Goal: Task Accomplishment & Management: Use online tool/utility

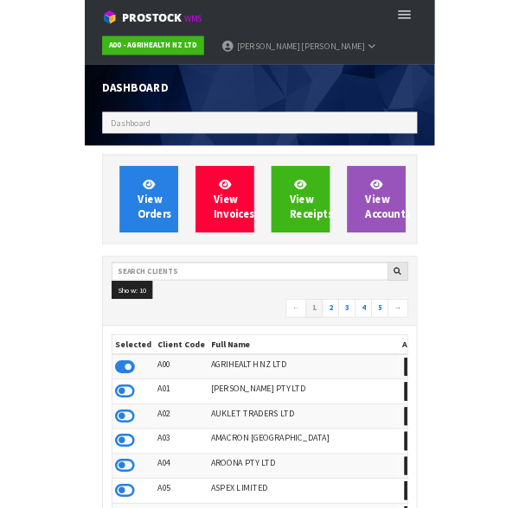
scroll to position [1368, 493]
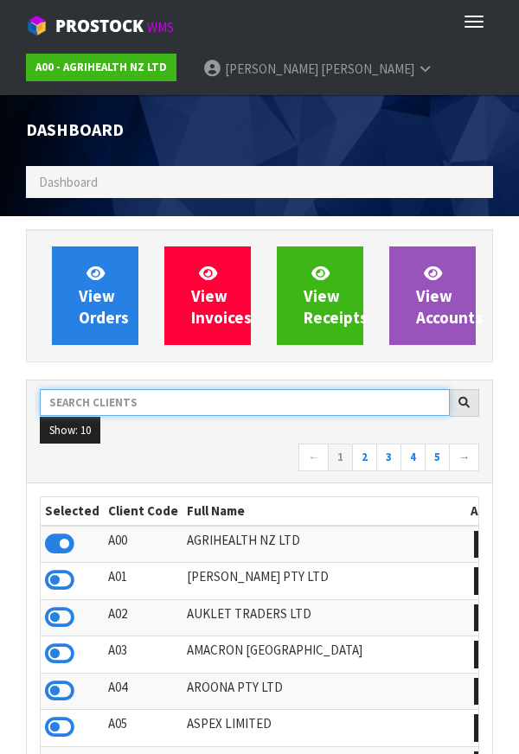
click at [311, 397] on input "text" at bounding box center [245, 402] width 410 height 27
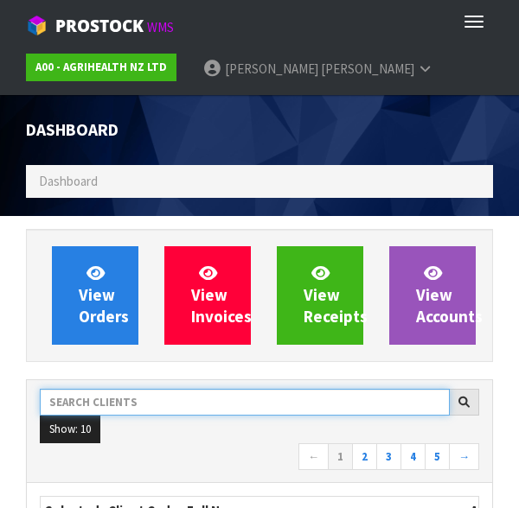
type input "S"
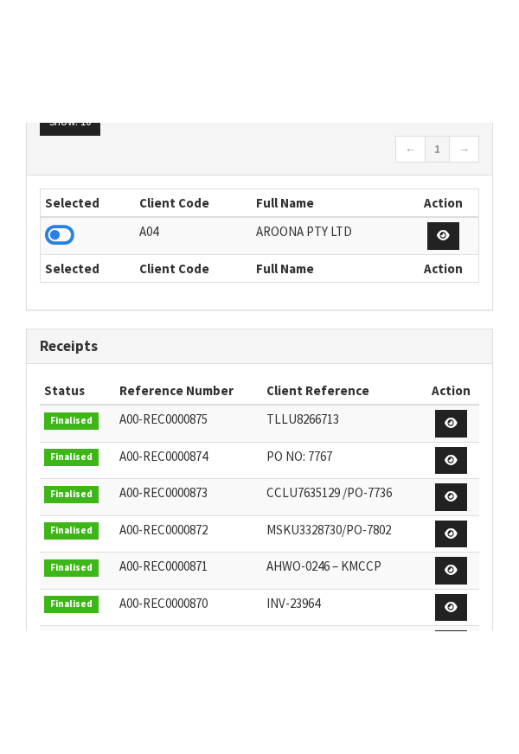
scroll to position [431, 0]
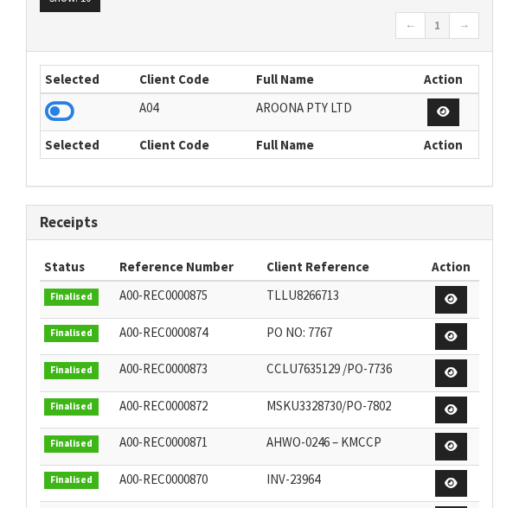
type input "AROON"
click at [77, 89] on th "Selected" at bounding box center [88, 80] width 94 height 28
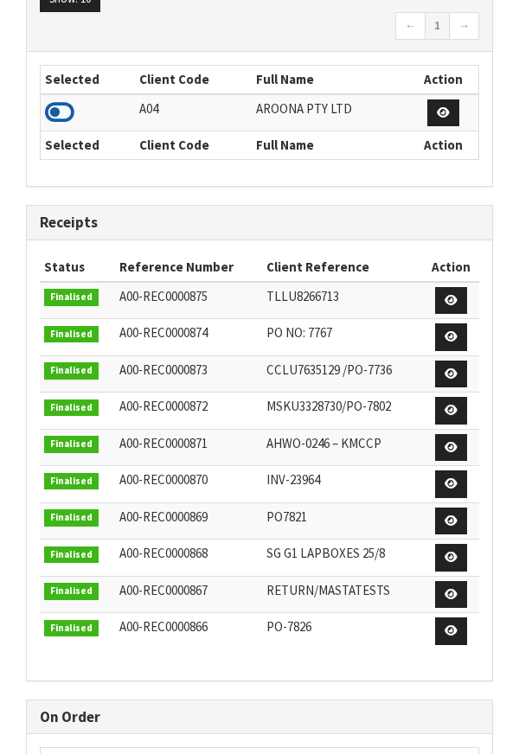
click at [66, 102] on icon at bounding box center [59, 112] width 29 height 26
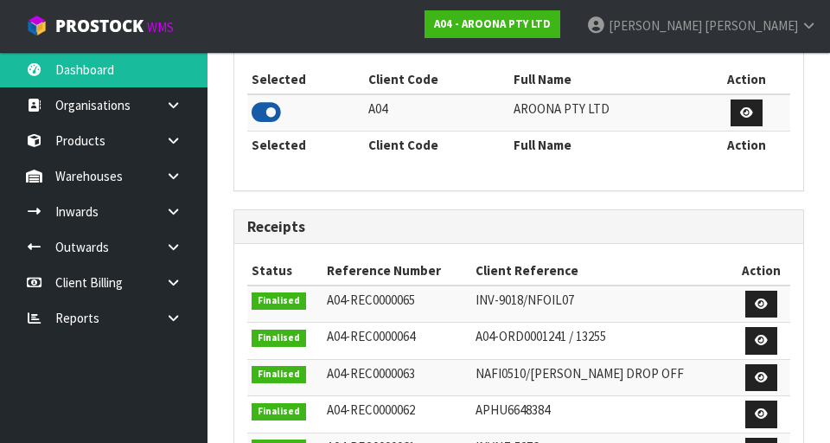
scroll to position [1203, 596]
click at [179, 167] on link at bounding box center [179, 175] width 55 height 35
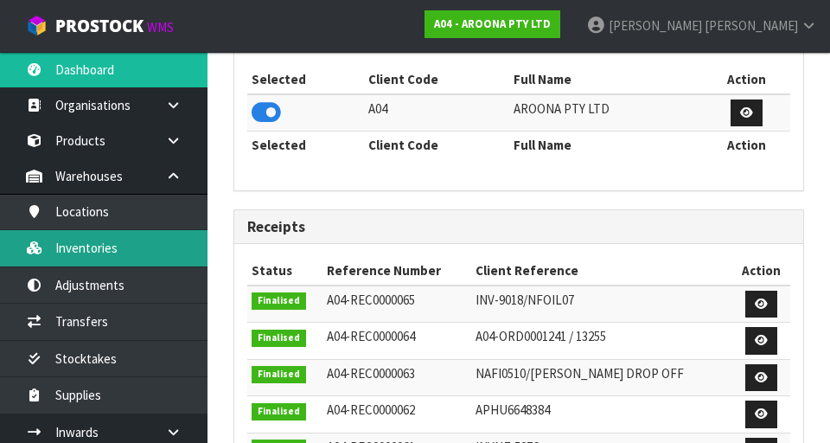
click at [119, 244] on link "Inventories" at bounding box center [103, 247] width 207 height 35
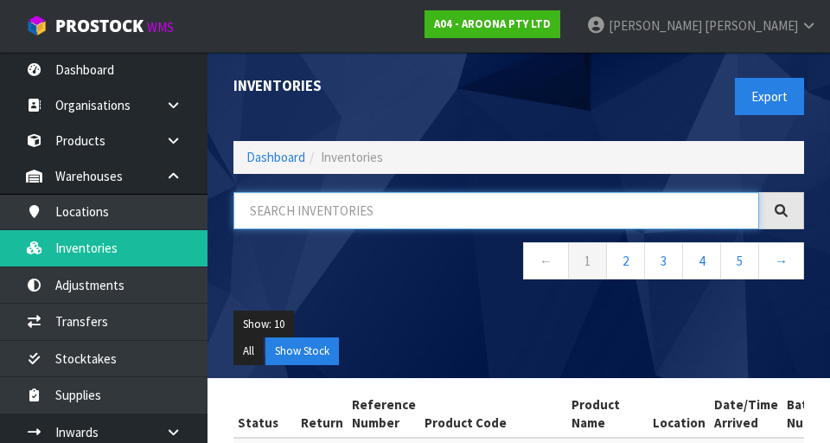
click at [518, 205] on input "text" at bounding box center [496, 210] width 526 height 37
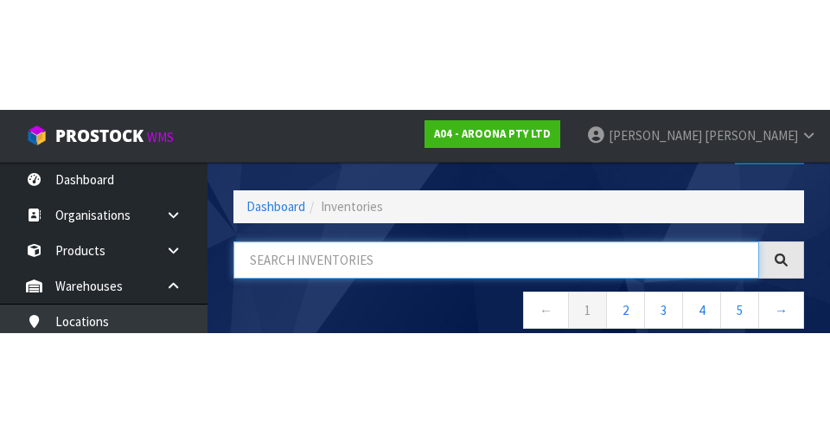
scroll to position [99, 0]
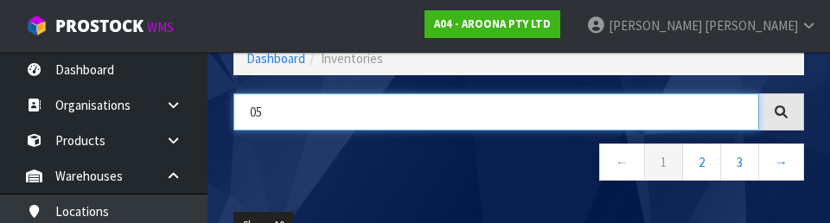
type input "0"
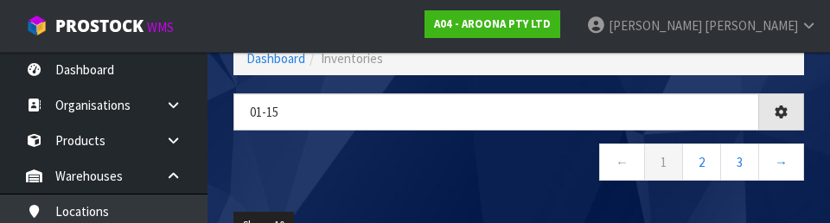
click at [518, 164] on nav "← 1 2 3 →" at bounding box center [518, 164] width 571 height 42
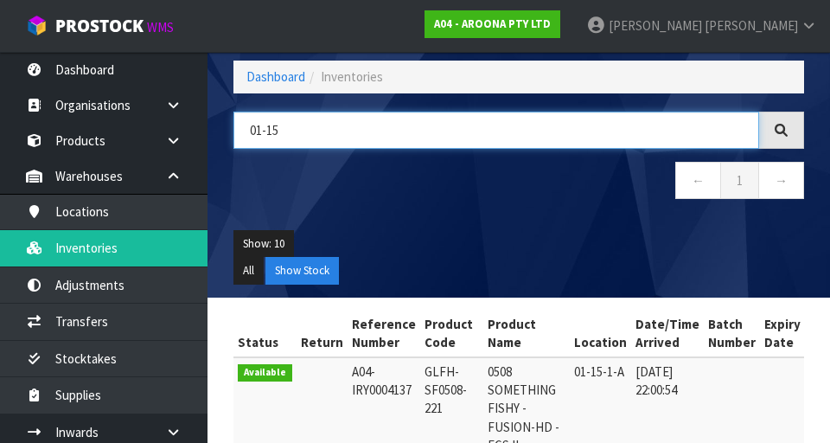
click at [518, 144] on input "01-15" at bounding box center [496, 130] width 526 height 37
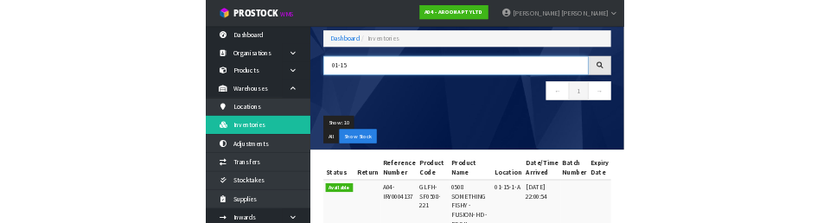
scroll to position [80, 0]
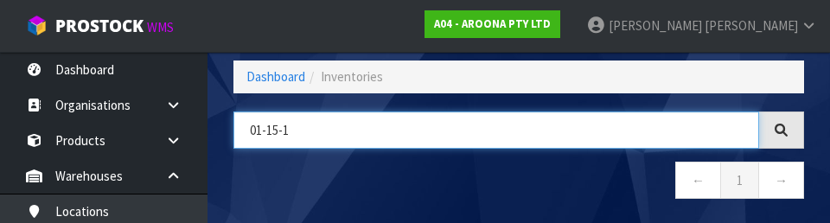
type input "01-15-1"
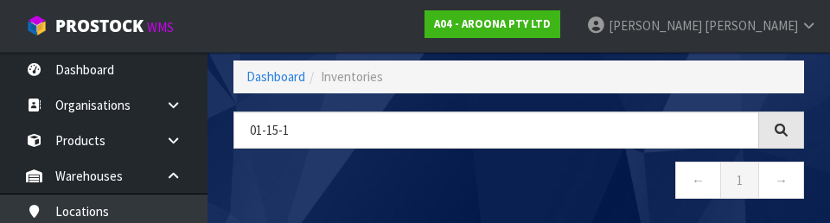
click at [518, 189] on nav "← 1 →" at bounding box center [518, 183] width 571 height 42
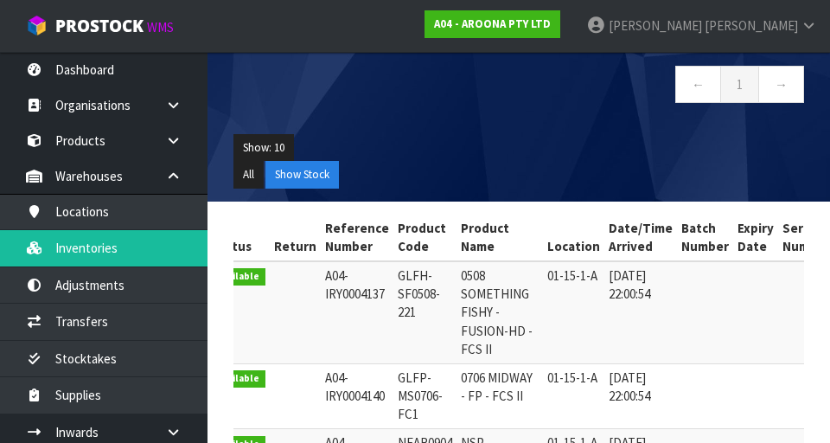
scroll to position [188, 0]
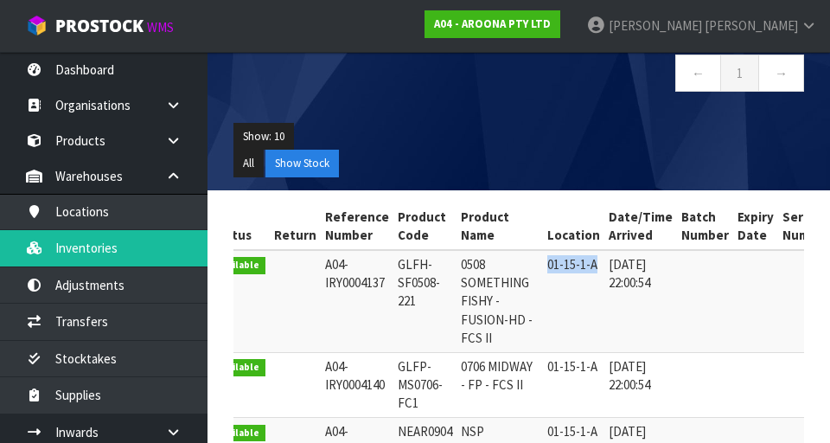
copy td "01-15-1-A"
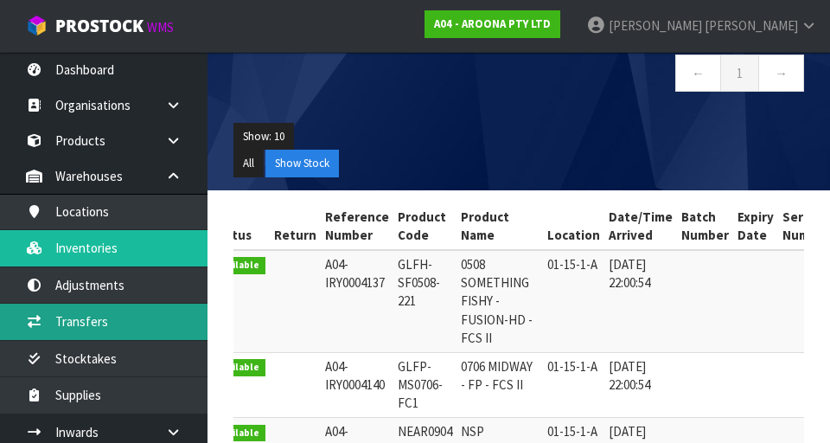
click at [107, 315] on link "Transfers" at bounding box center [103, 320] width 207 height 35
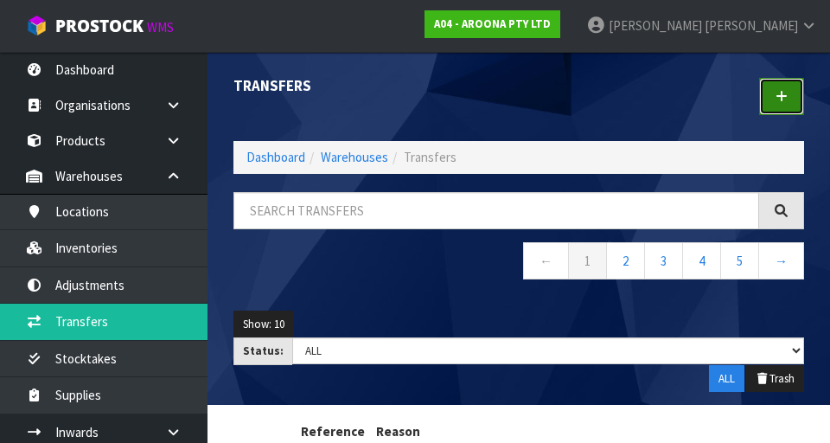
click at [518, 97] on icon at bounding box center [781, 96] width 12 height 13
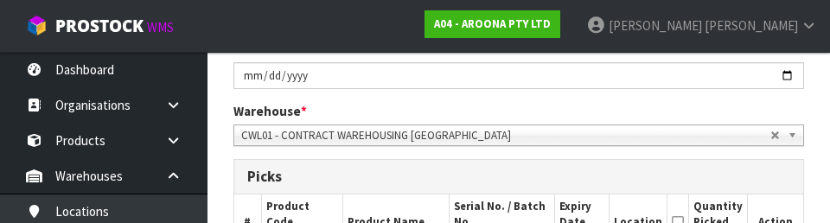
scroll to position [311, 0]
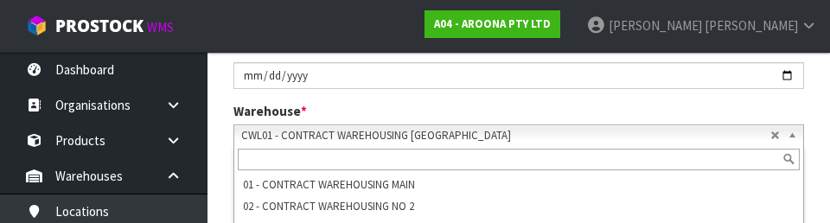
click at [518, 142] on span "CWL01 - CONTRACT WAREHOUSING [GEOGRAPHIC_DATA]" at bounding box center [505, 135] width 529 height 21
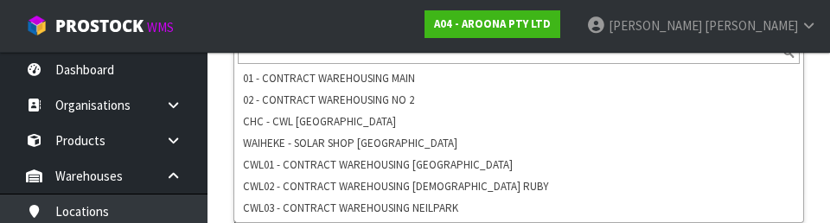
scroll to position [418, 0]
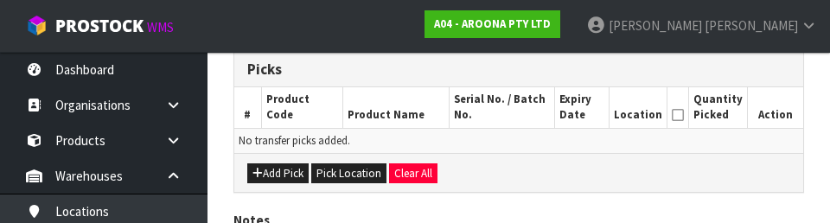
click at [518, 173] on div "Add Pick Pick Location Clear All" at bounding box center [518, 172] width 569 height 39
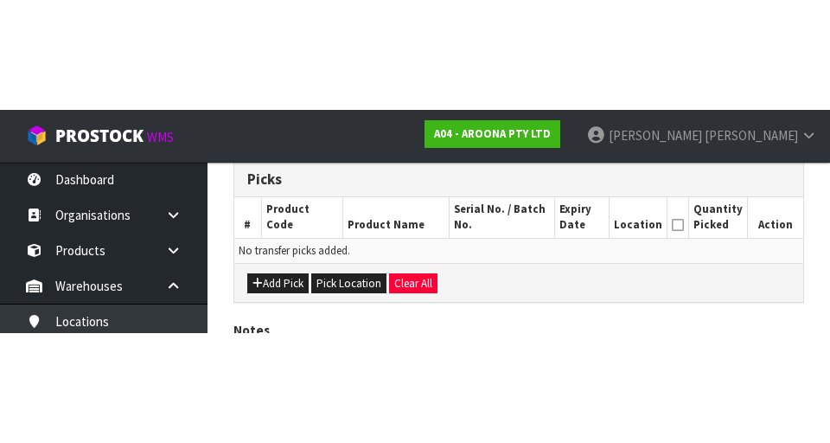
scroll to position [388, 0]
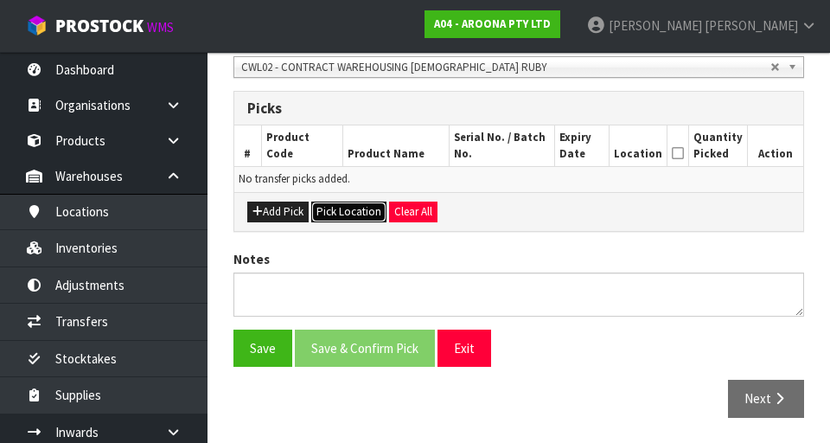
click at [356, 206] on button "Pick Location" at bounding box center [348, 211] width 75 height 21
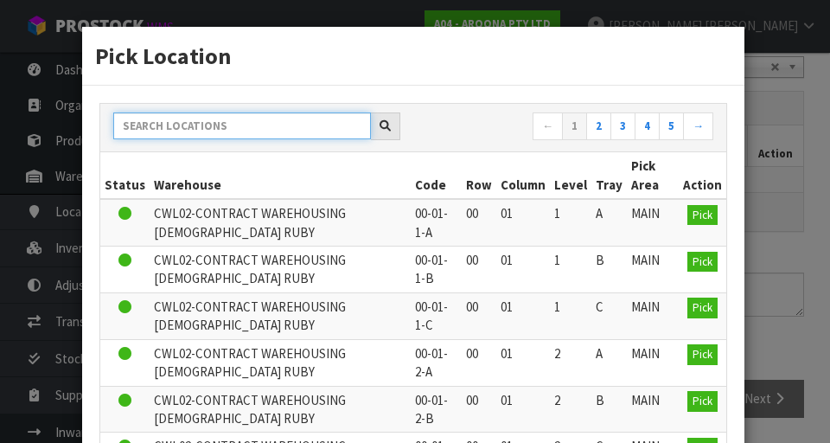
click at [165, 122] on input "text" at bounding box center [242, 125] width 258 height 27
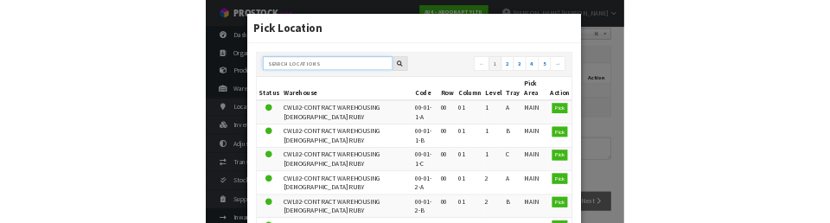
scroll to position [380, 0]
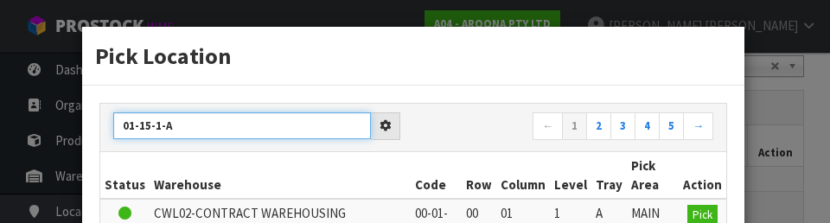
type input "01-15-1-A"
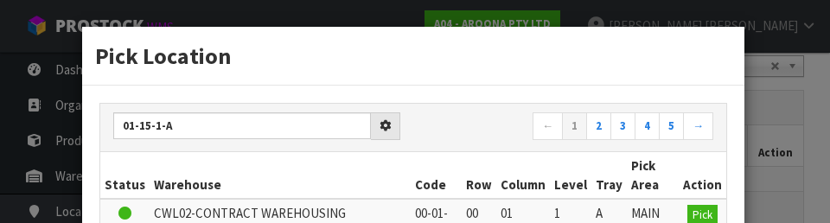
click at [518, 76] on div "Pick Location" at bounding box center [413, 56] width 662 height 59
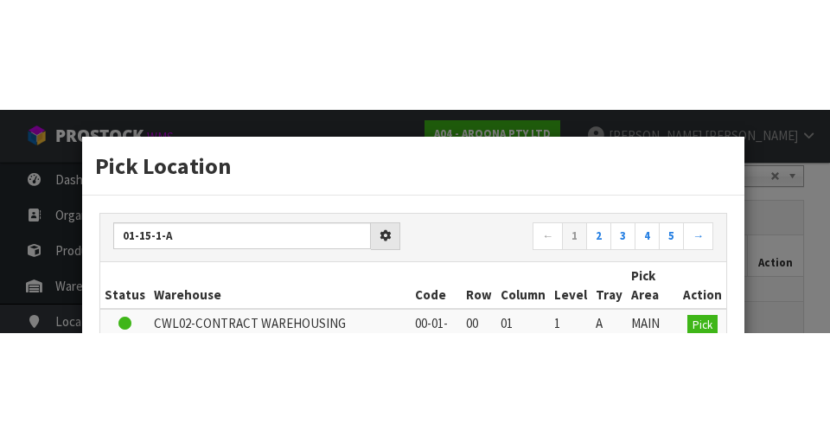
scroll to position [388, 0]
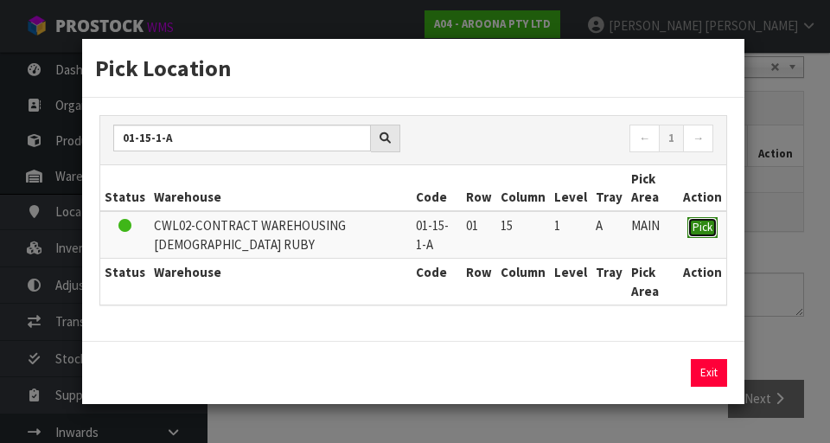
click at [518, 229] on span "Pick" at bounding box center [702, 227] width 20 height 15
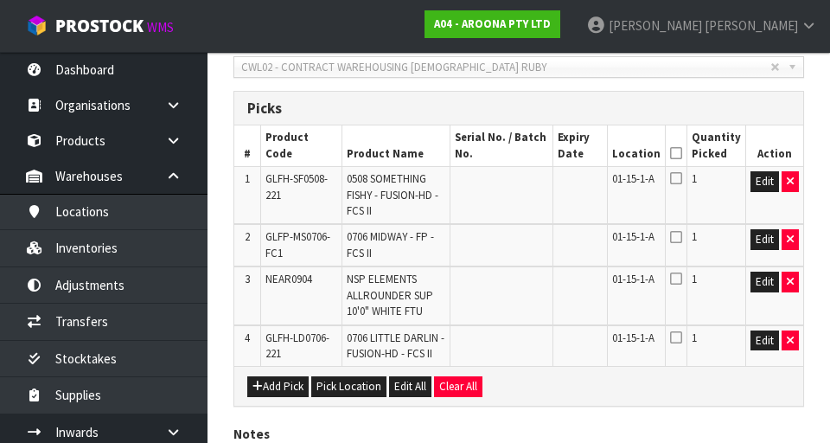
click at [518, 153] on icon at bounding box center [676, 153] width 12 height 1
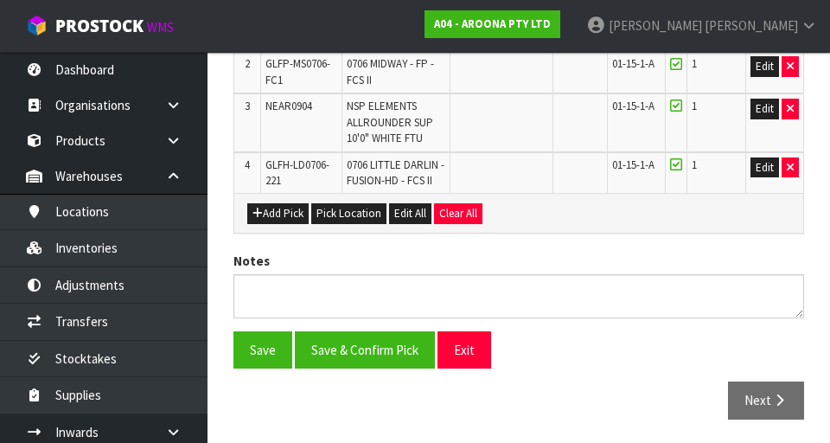
scroll to position [559, 0]
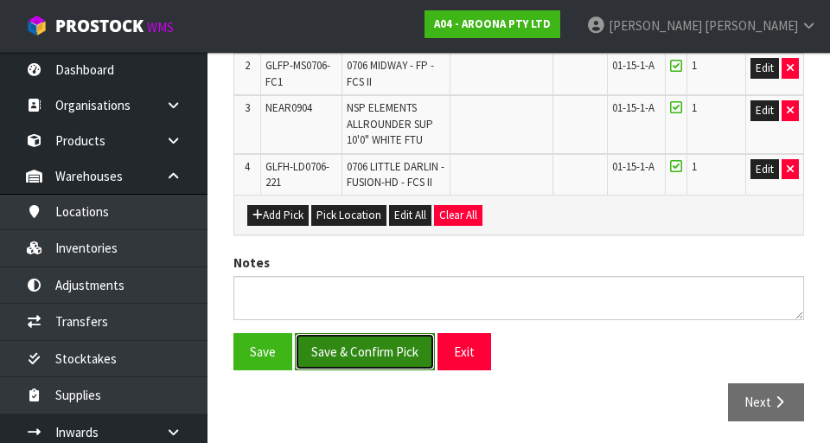
click at [370, 351] on button "Save & Confirm Pick" at bounding box center [365, 351] width 140 height 37
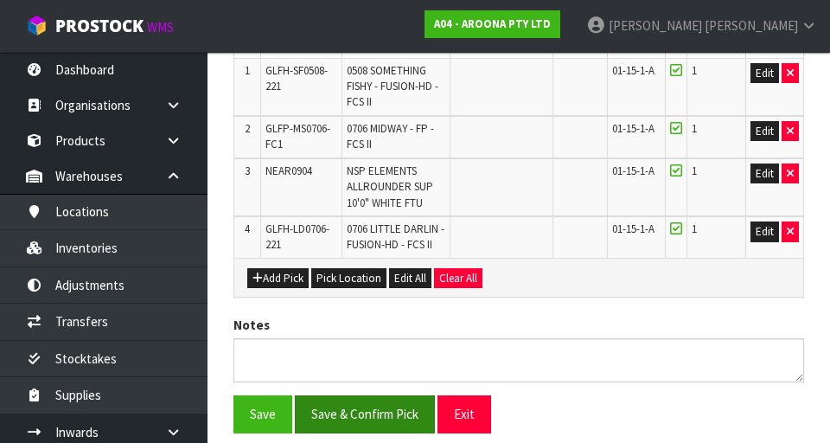
scroll to position [0, 0]
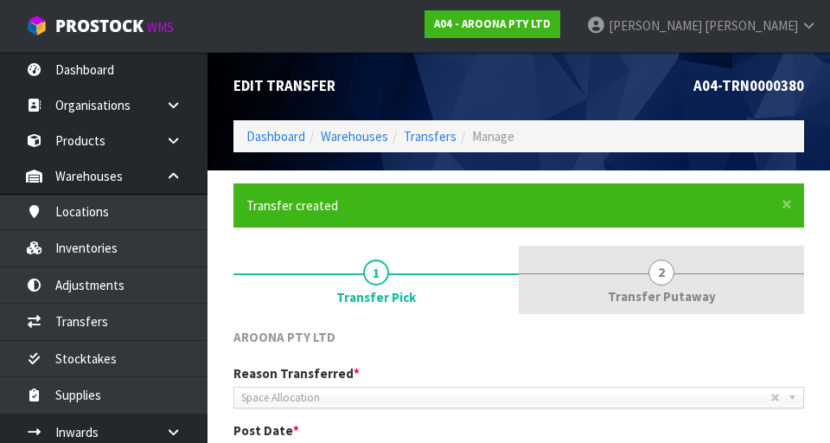
click at [518, 295] on span "Transfer Putaway" at bounding box center [662, 296] width 108 height 18
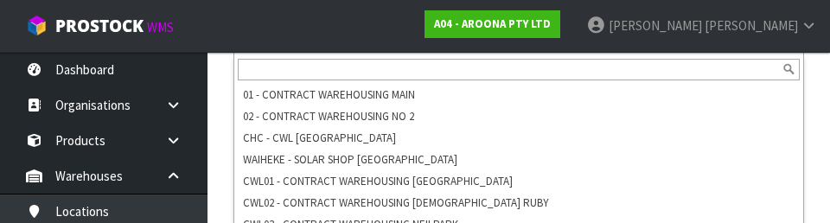
scroll to position [508, 0]
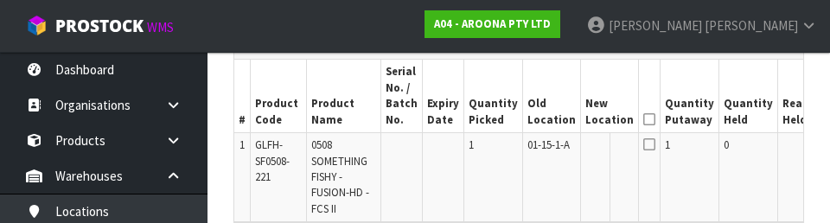
click at [518, 190] on td "1" at bounding box center [689, 178] width 59 height 90
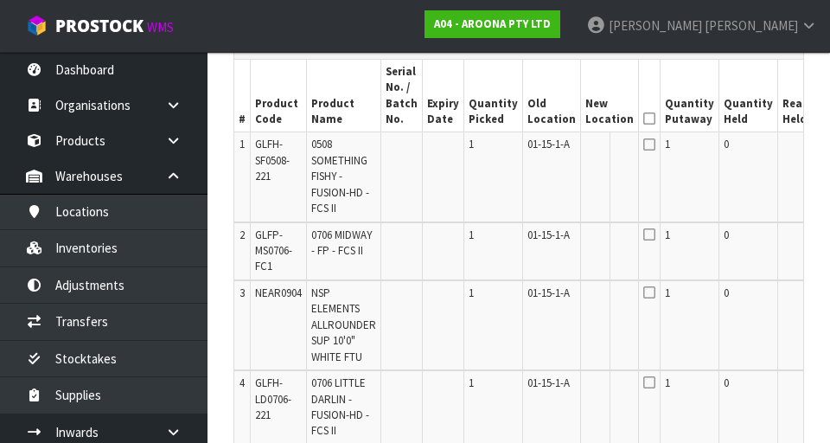
scroll to position [0, 43]
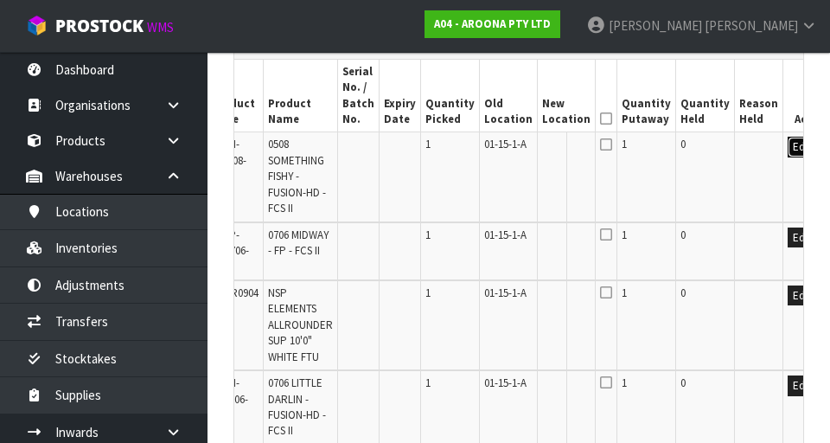
click at [518, 149] on button "Edit" at bounding box center [802, 147] width 29 height 21
click at [518, 150] on input "text" at bounding box center [556, 148] width 28 height 22
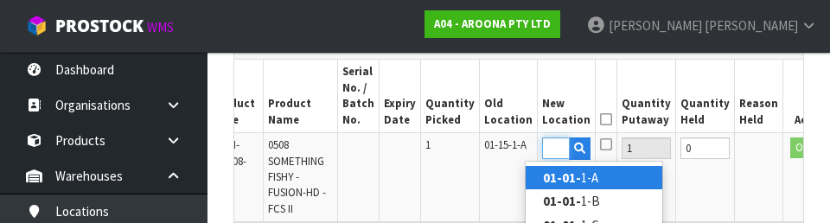
scroll to position [0, 23]
click at [518, 182] on link "01-01-1 -A" at bounding box center [594, 177] width 137 height 23
type input "01-01-1-A"
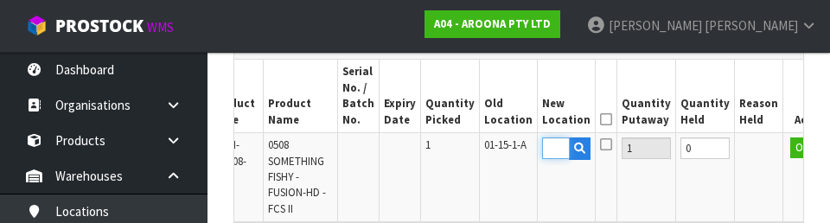
scroll to position [0, 0]
click at [518, 153] on button "OK" at bounding box center [802, 147] width 24 height 21
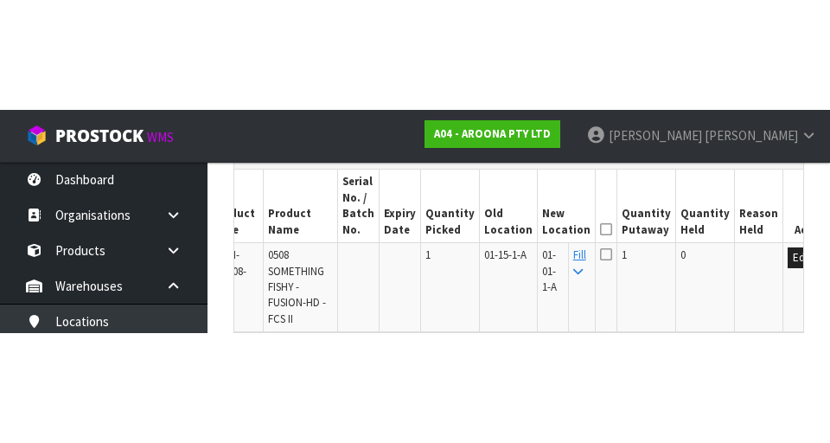
scroll to position [517, 0]
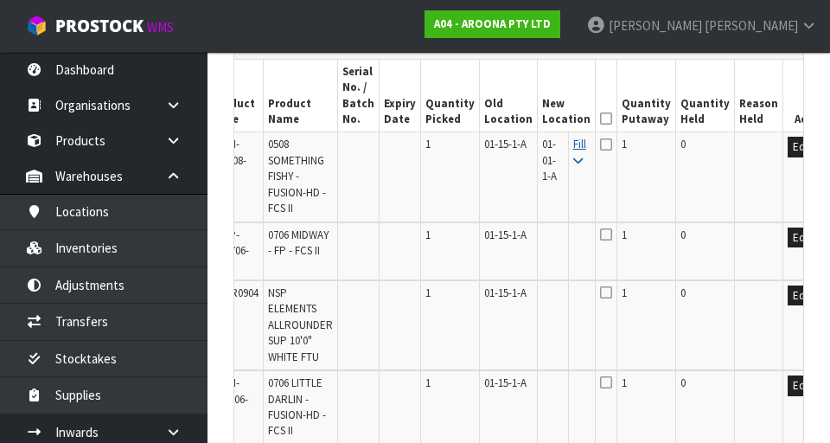
click at [518, 157] on icon at bounding box center [578, 161] width 10 height 11
click at [518, 119] on icon at bounding box center [606, 118] width 12 height 1
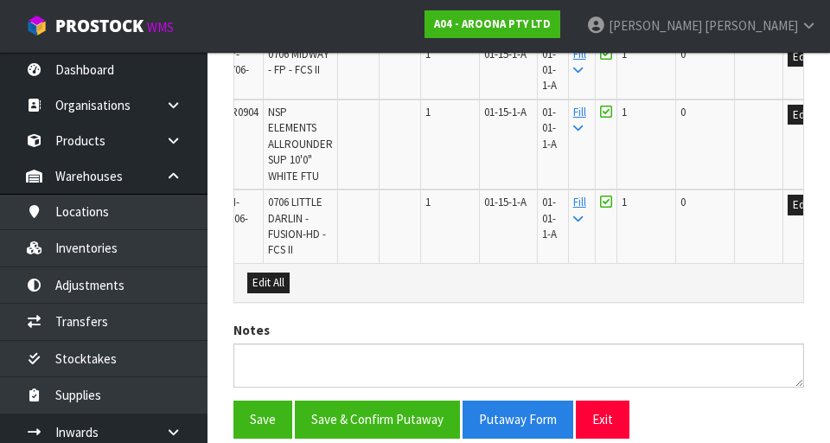
scroll to position [699, 0]
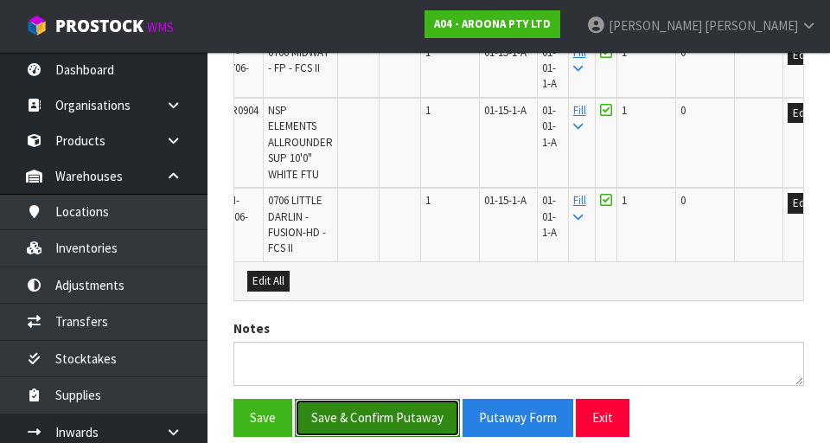
click at [373, 413] on button "Save & Confirm Putaway" at bounding box center [377, 417] width 165 height 37
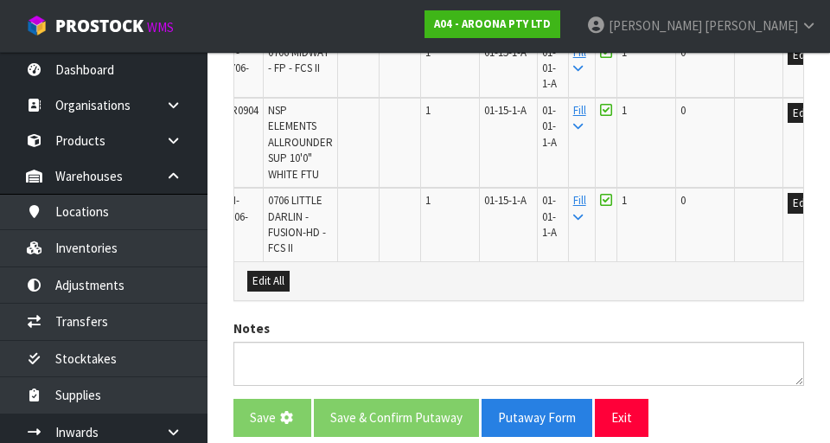
scroll to position [0, 0]
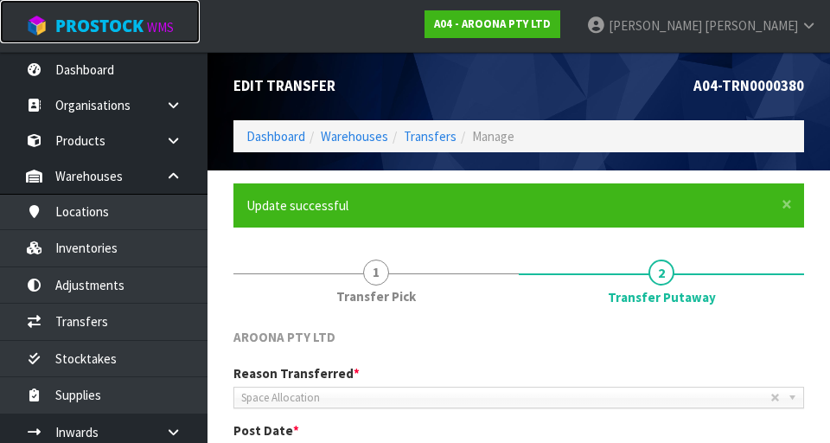
click at [71, 41] on link "ProStock WMS" at bounding box center [100, 21] width 200 height 43
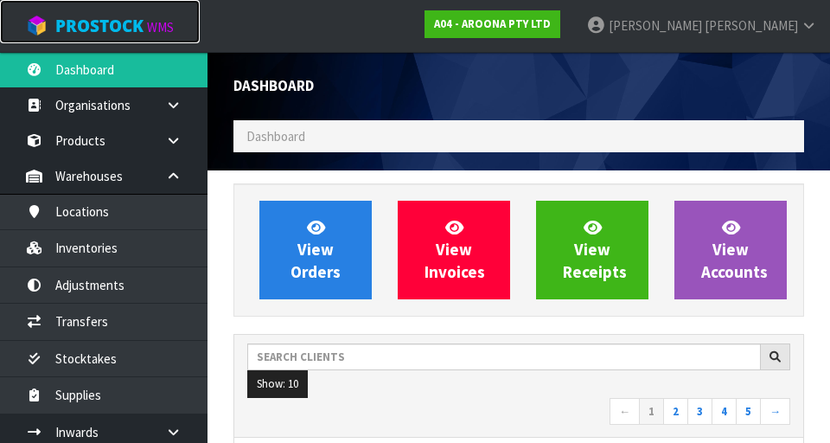
scroll to position [1203, 596]
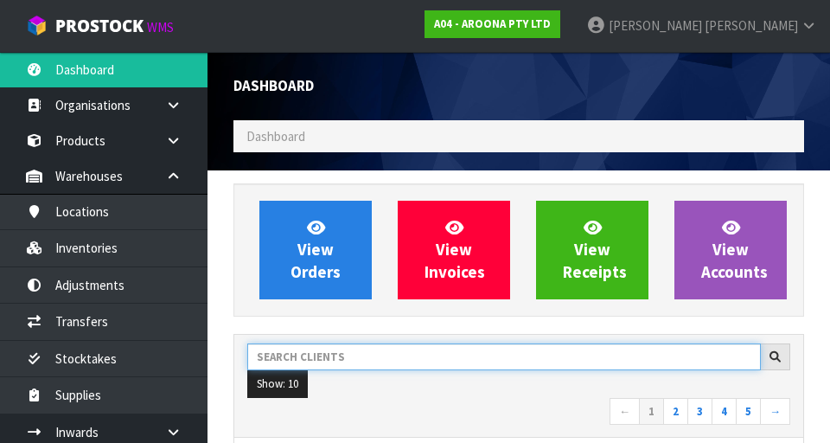
click at [518, 352] on input "text" at bounding box center [503, 356] width 513 height 27
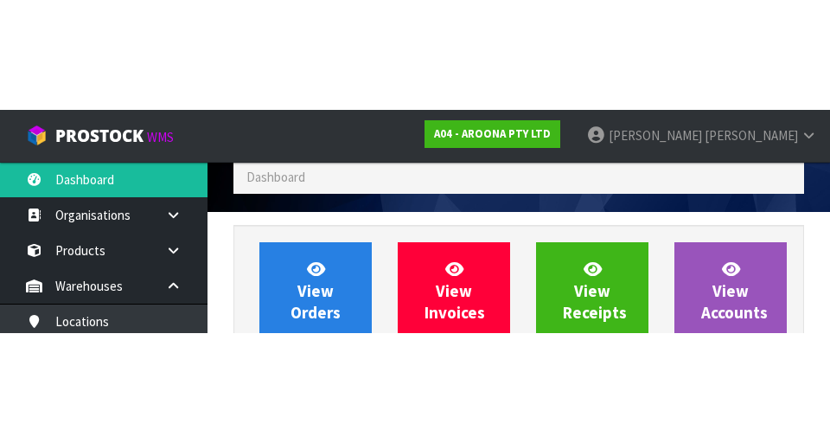
scroll to position [0, 0]
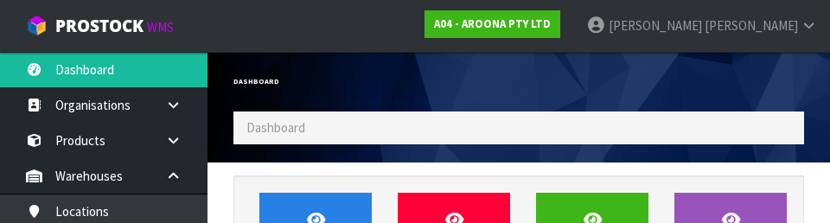
type input "SPEED QUEEN"
click at [518, 90] on div "Dashboard" at bounding box center [518, 82] width 596 height 60
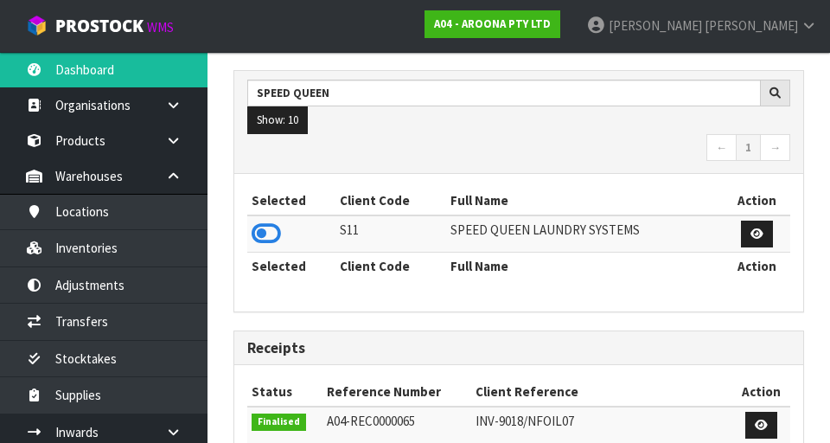
scroll to position [265, 0]
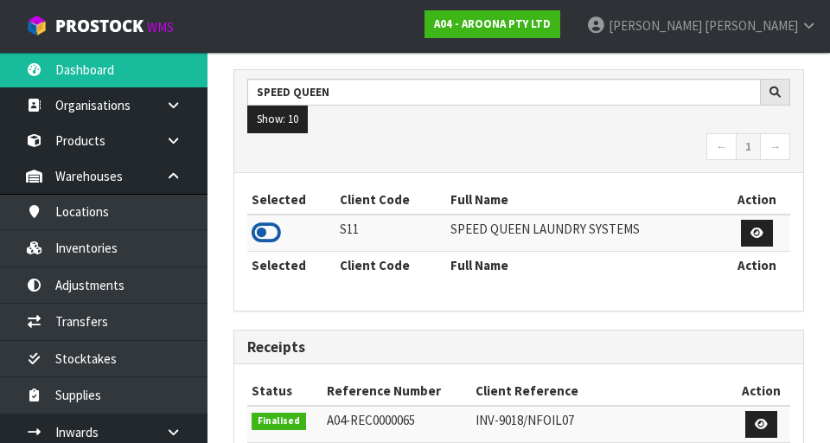
click at [263, 233] on icon at bounding box center [266, 233] width 29 height 26
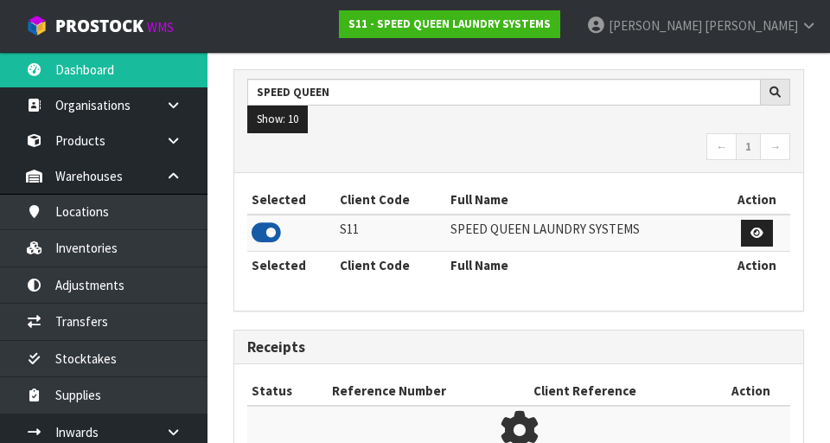
scroll to position [1259, 596]
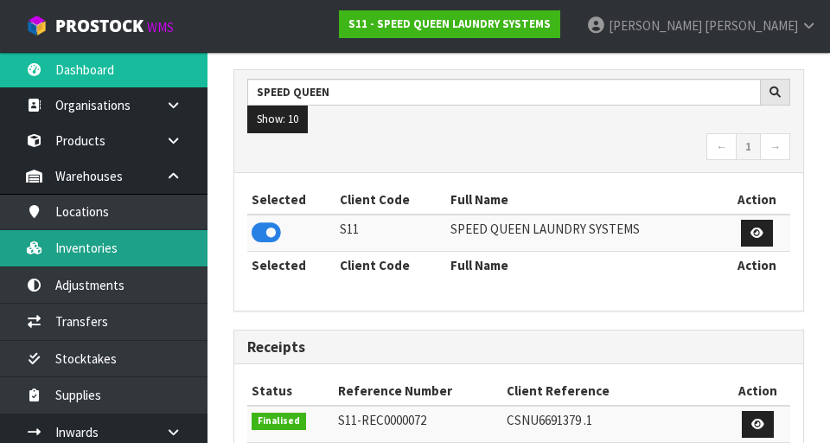
click at [92, 235] on link "Inventories" at bounding box center [103, 247] width 207 height 35
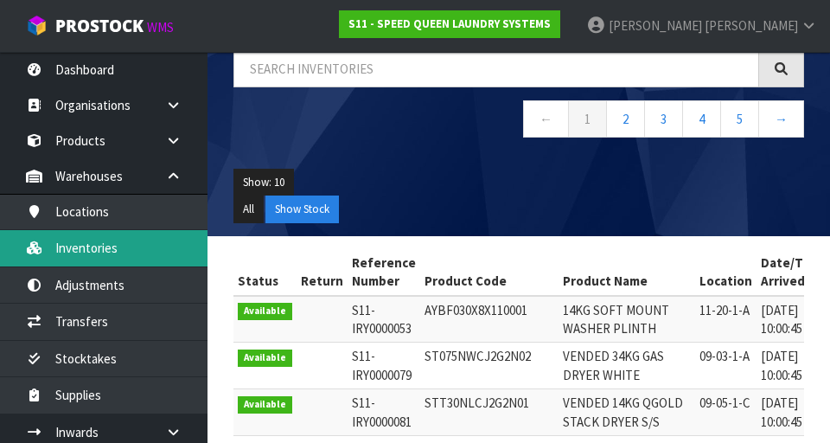
scroll to position [120, 0]
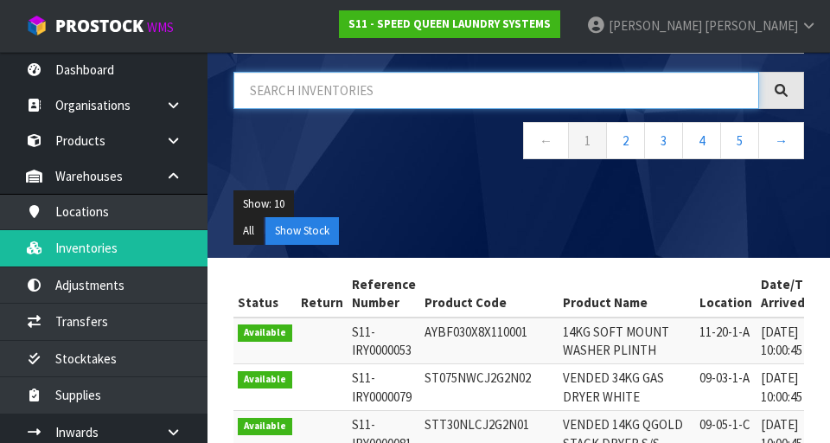
click at [518, 95] on input "text" at bounding box center [496, 90] width 526 height 37
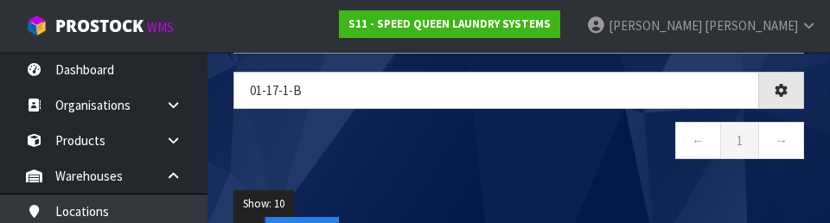
click at [518, 178] on div "Show: 10 5 10 25 50 All Show Stock" at bounding box center [518, 217] width 596 height 80
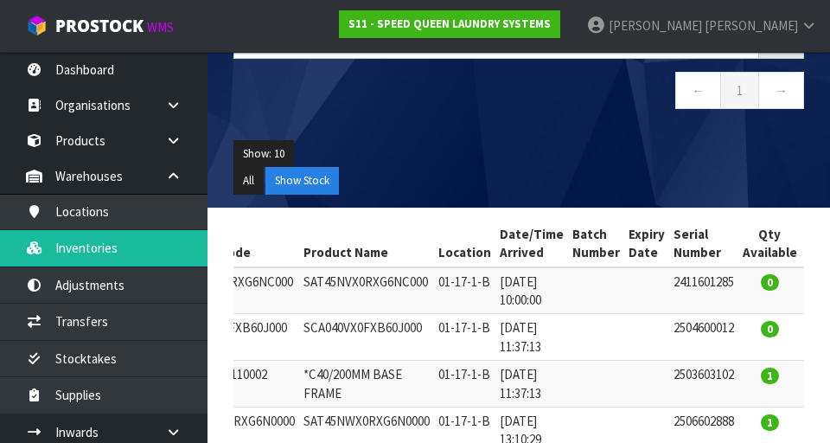
scroll to position [0, 0]
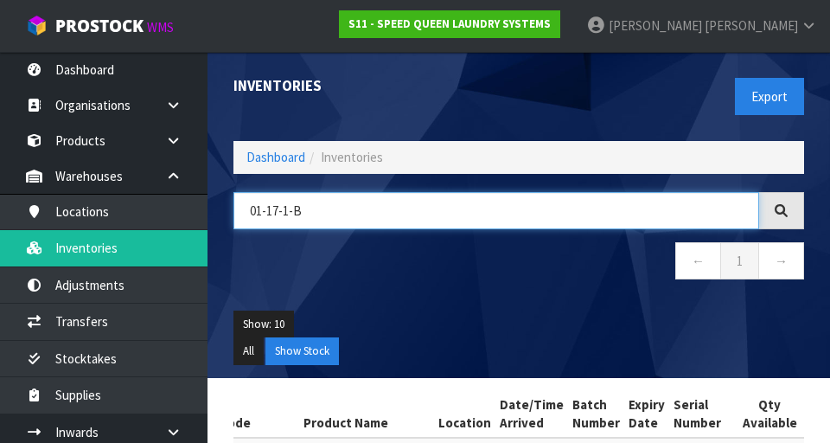
click at [518, 215] on input "01-17-1-B" at bounding box center [496, 210] width 526 height 37
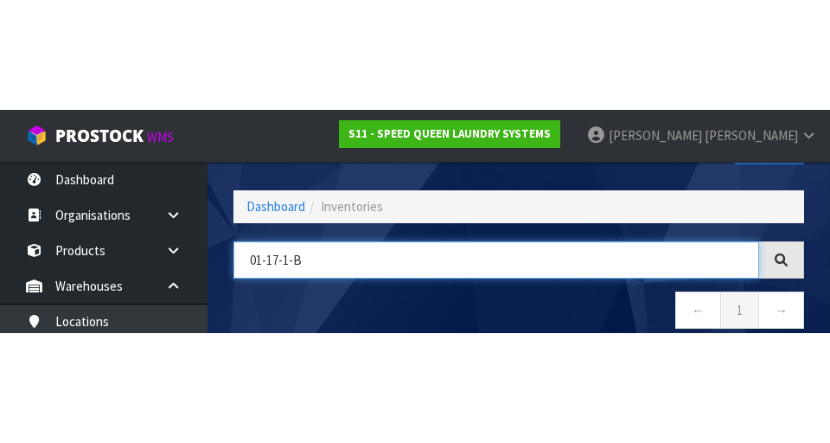
scroll to position [99, 0]
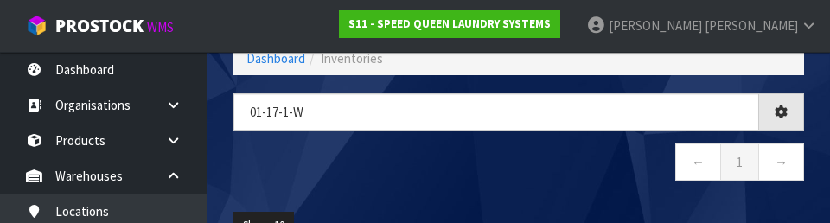
click at [518, 178] on nav "← 1 →" at bounding box center [518, 164] width 571 height 42
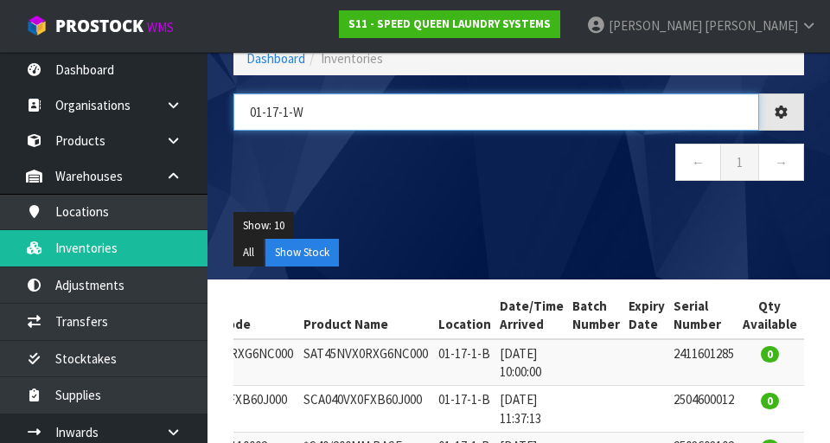
click at [518, 116] on input "01-17-1-W" at bounding box center [496, 111] width 526 height 37
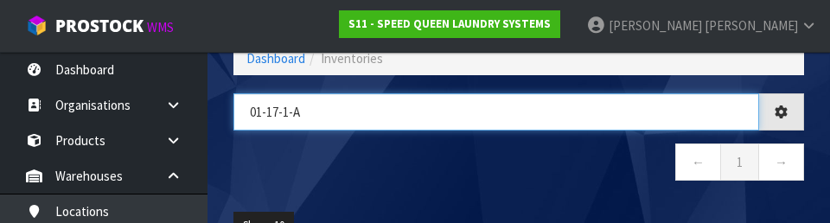
type input "01-17-1-A"
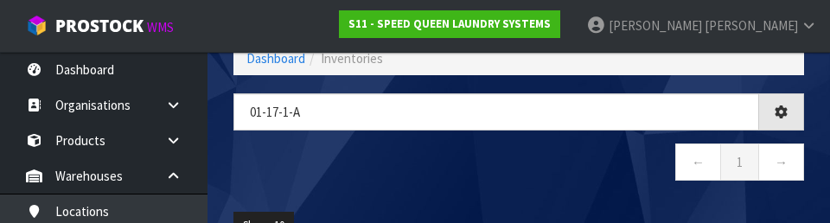
click at [518, 183] on nav "← 1 →" at bounding box center [518, 164] width 571 height 42
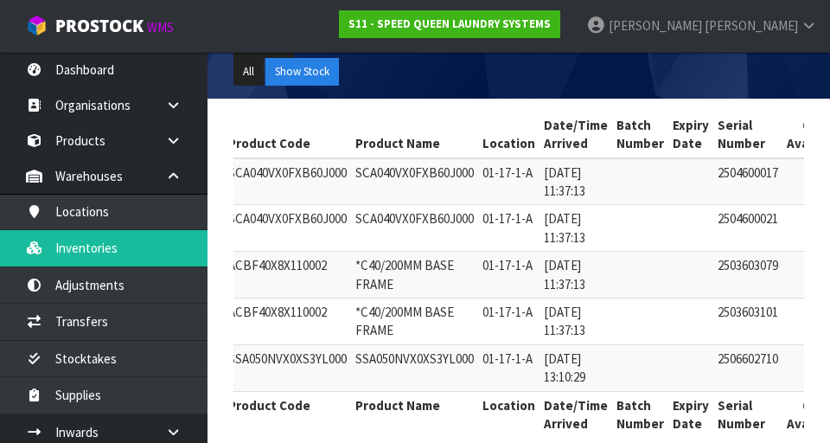
scroll to position [0, 197]
copy td "01-17-1-A"
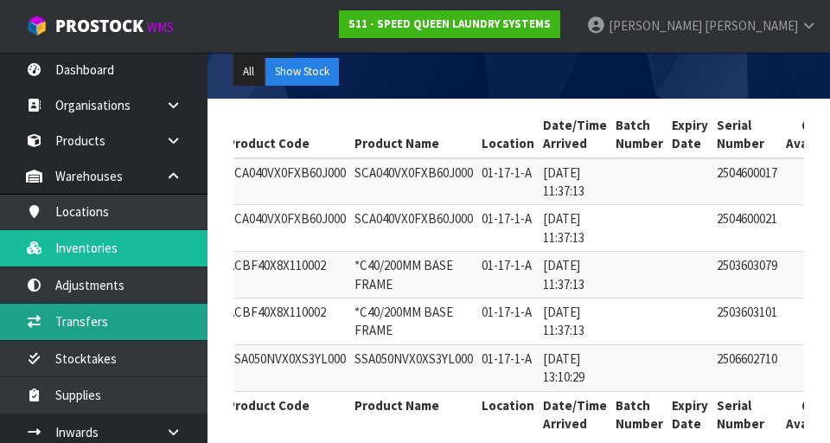
click at [109, 313] on link "Transfers" at bounding box center [103, 320] width 207 height 35
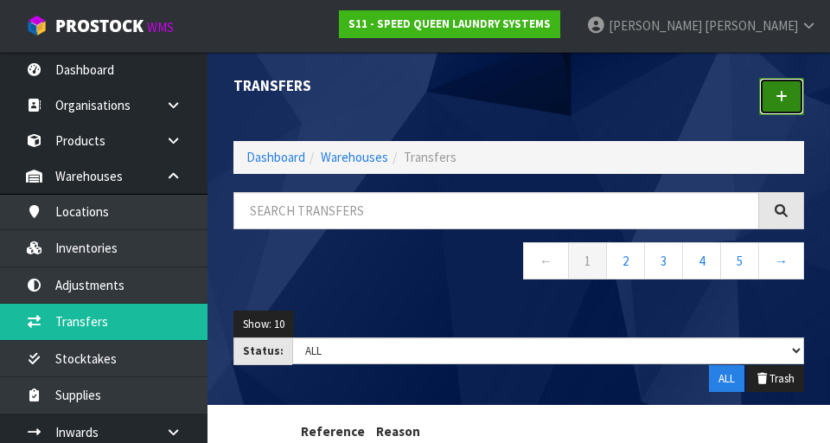
click at [518, 102] on link at bounding box center [781, 96] width 45 height 37
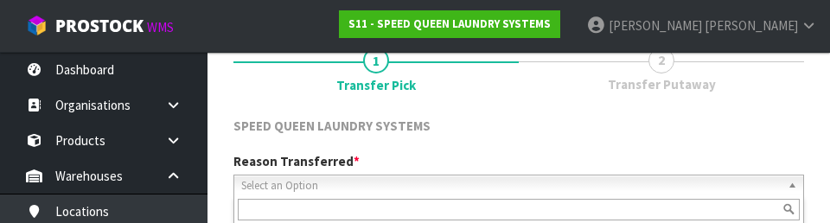
scroll to position [239, 0]
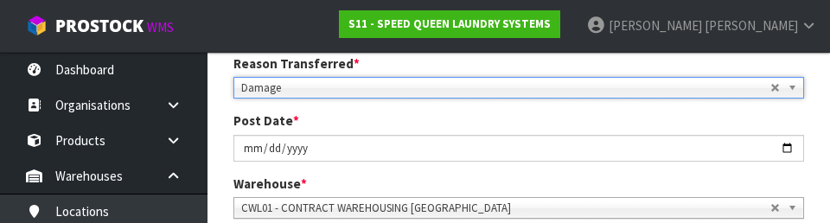
click at [518, 95] on span "Damage" at bounding box center [505, 88] width 529 height 21
click at [518, 124] on div "Post Date * [DATE]" at bounding box center [518, 136] width 596 height 49
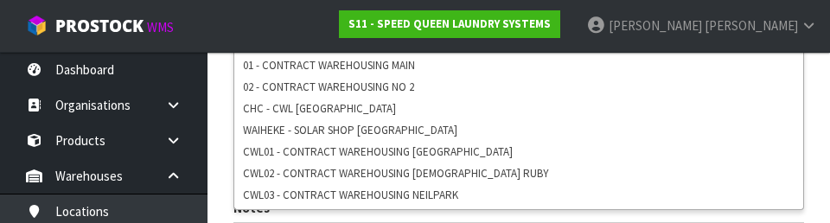
scroll to position [431, 0]
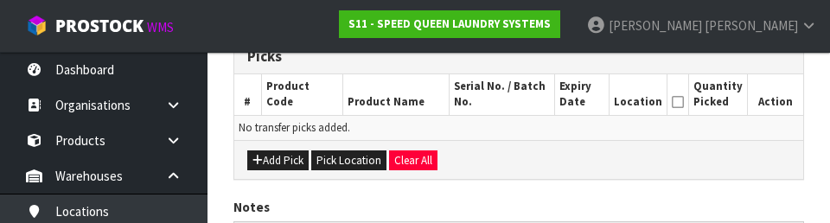
click at [518, 181] on div "SPEED QUEEN LAUNDRY SYSTEMS Reason Transferred * Space Allocation Damage Expire…" at bounding box center [518, 102] width 571 height 553
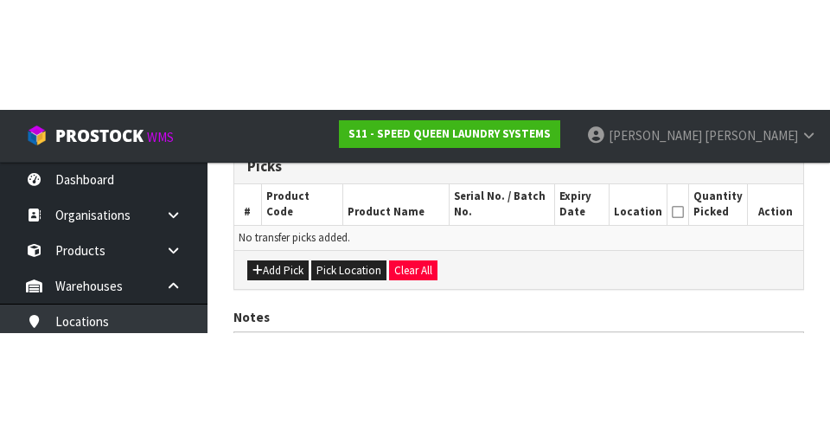
scroll to position [388, 0]
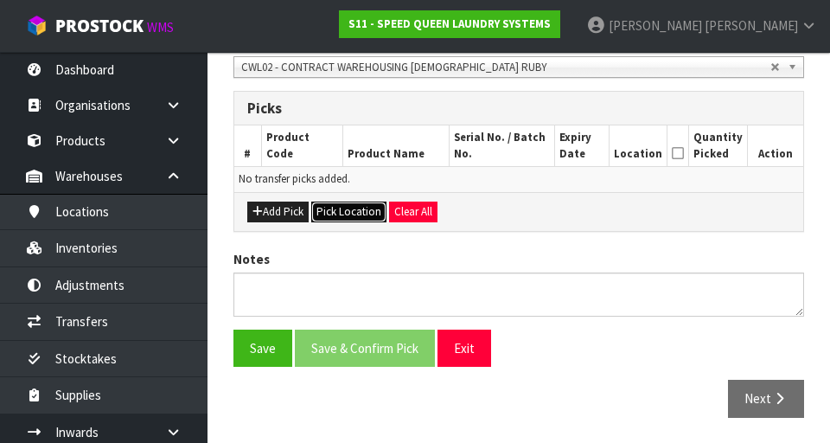
click at [346, 205] on button "Pick Location" at bounding box center [348, 211] width 75 height 21
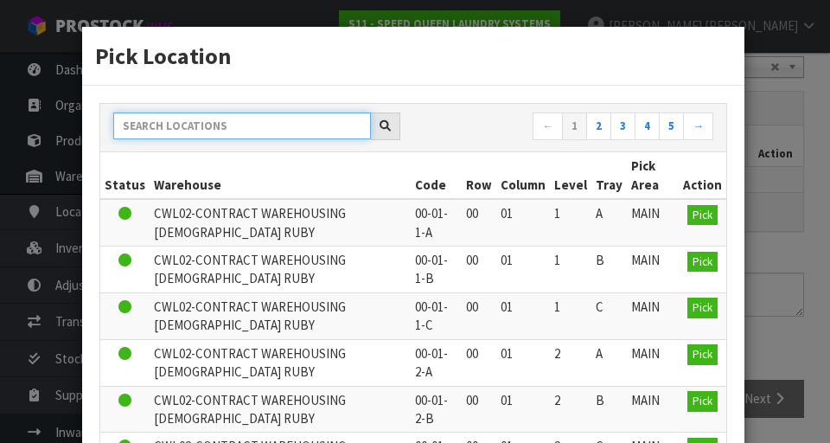
click at [186, 131] on input "text" at bounding box center [242, 125] width 258 height 27
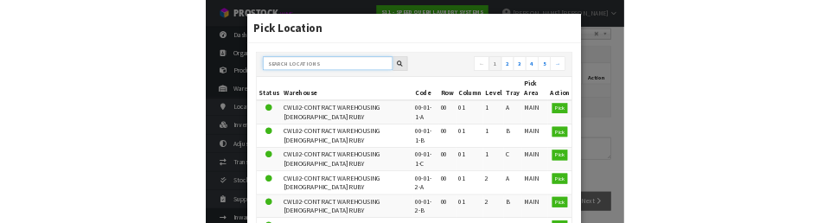
scroll to position [380, 0]
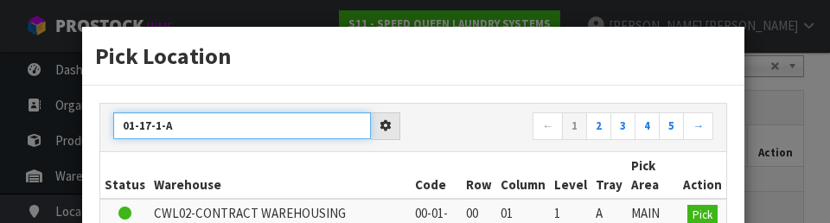
type input "01-17-1-A"
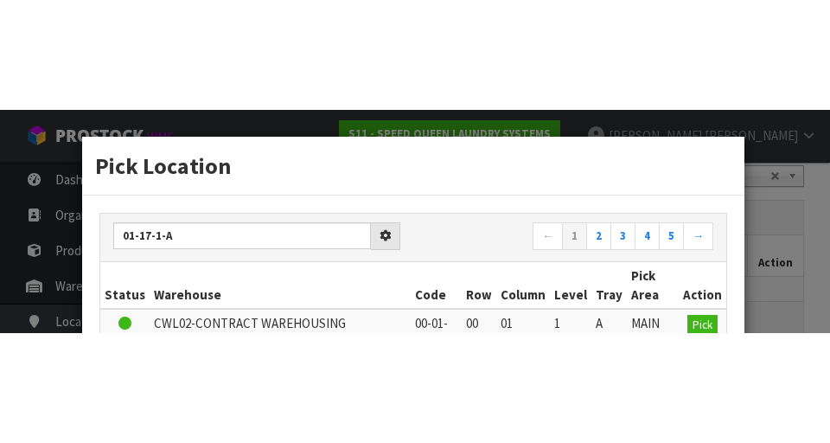
scroll to position [388, 0]
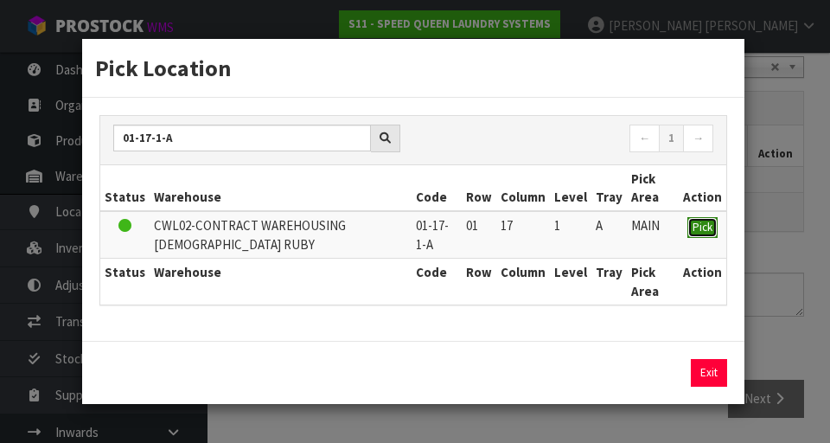
click at [518, 229] on span "Pick" at bounding box center [702, 227] width 20 height 15
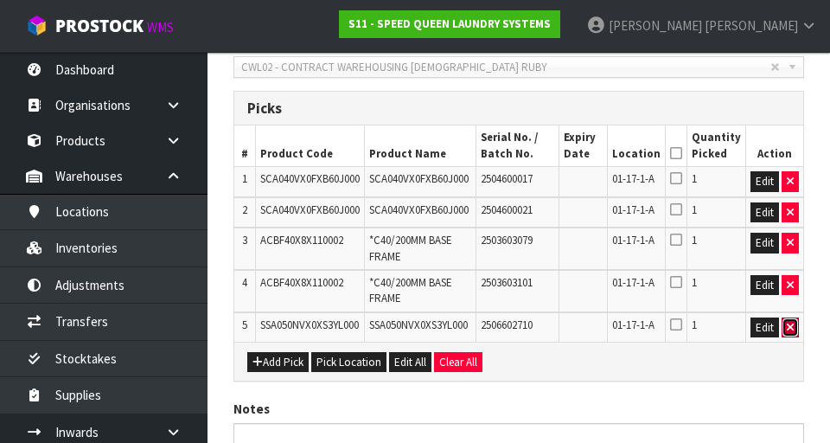
click at [518, 328] on button "button" at bounding box center [789, 327] width 17 height 21
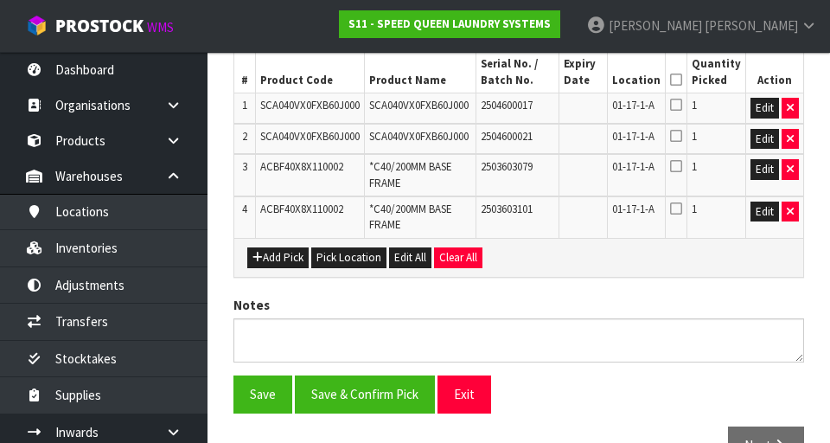
scroll to position [457, 0]
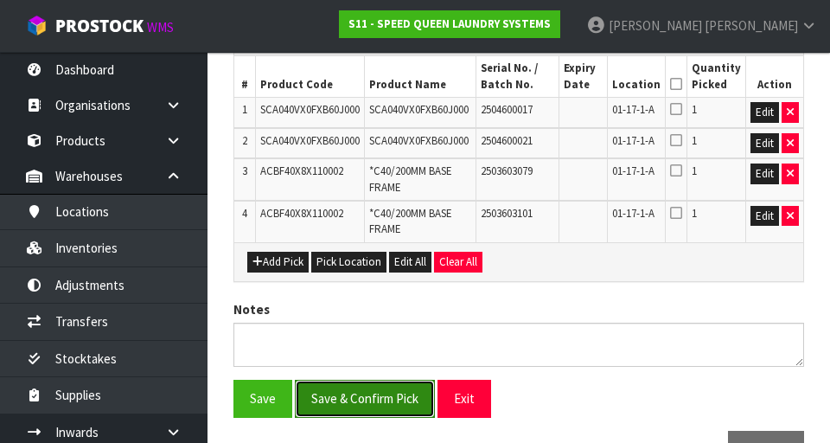
click at [360, 393] on button "Save & Confirm Pick" at bounding box center [365, 397] width 140 height 37
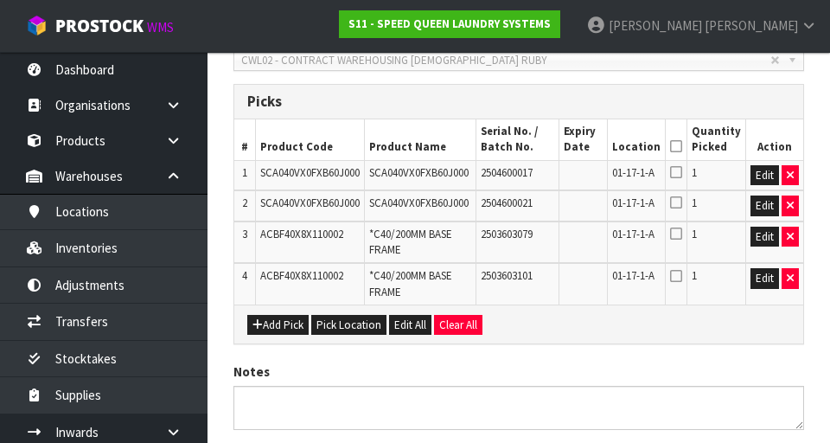
scroll to position [0, 0]
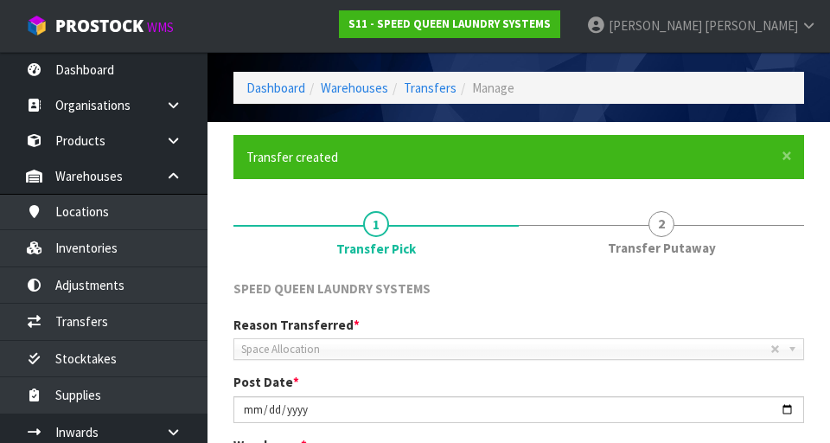
scroll to position [114, 0]
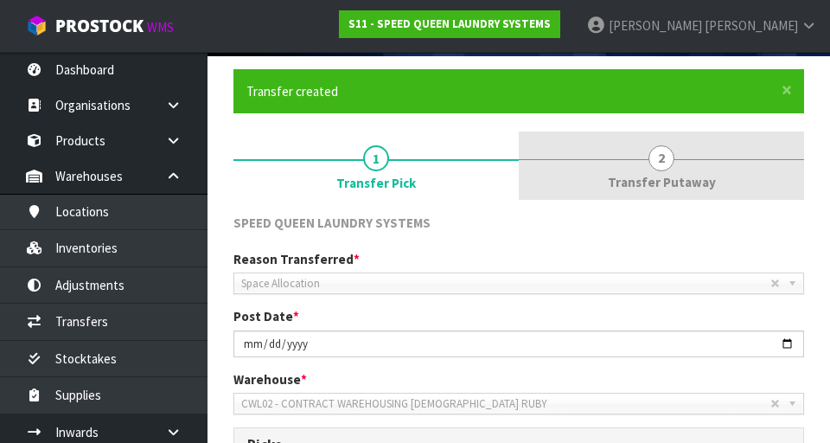
click at [518, 178] on span "Transfer Putaway" at bounding box center [662, 182] width 108 height 18
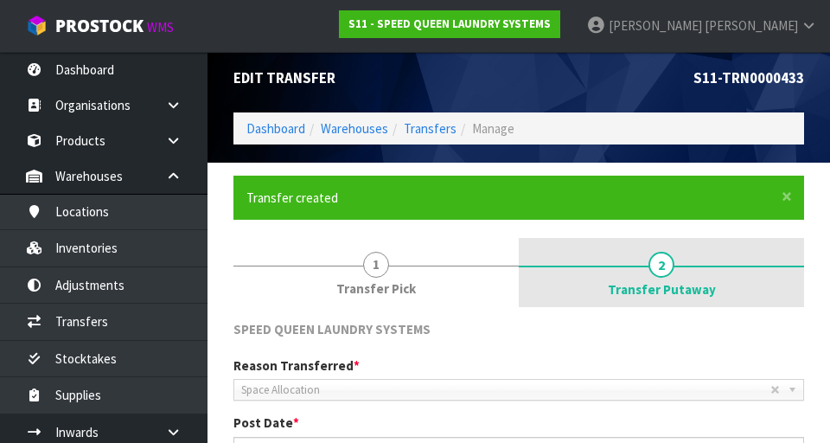
scroll to position [0, 0]
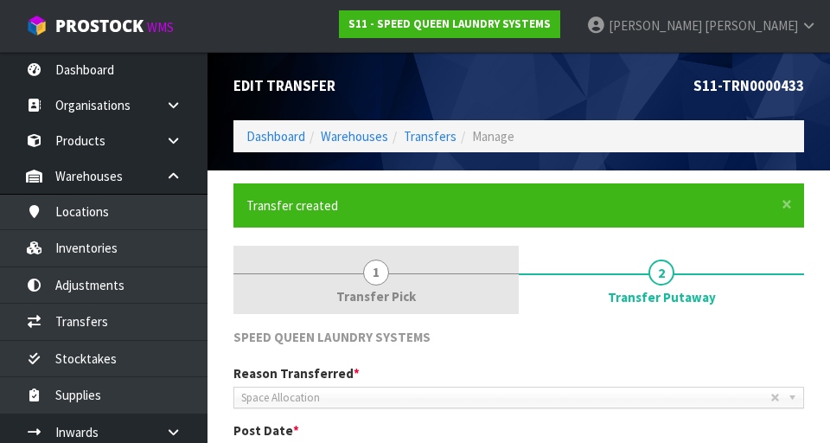
click at [344, 285] on link "1 Transfer Pick" at bounding box center [375, 280] width 285 height 68
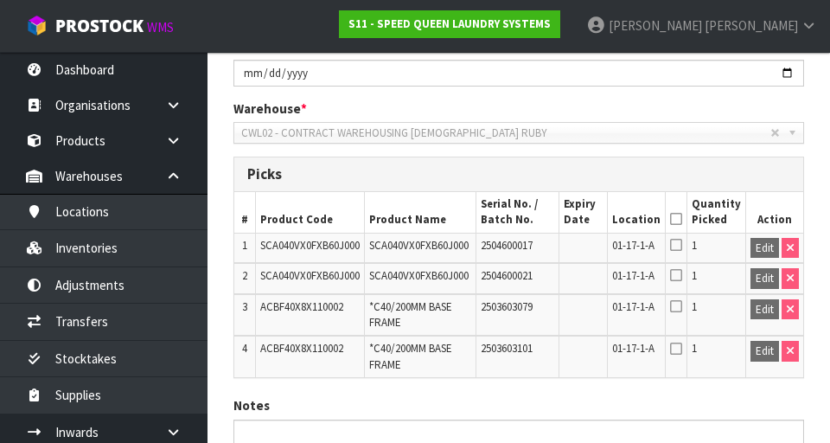
scroll to position [389, 0]
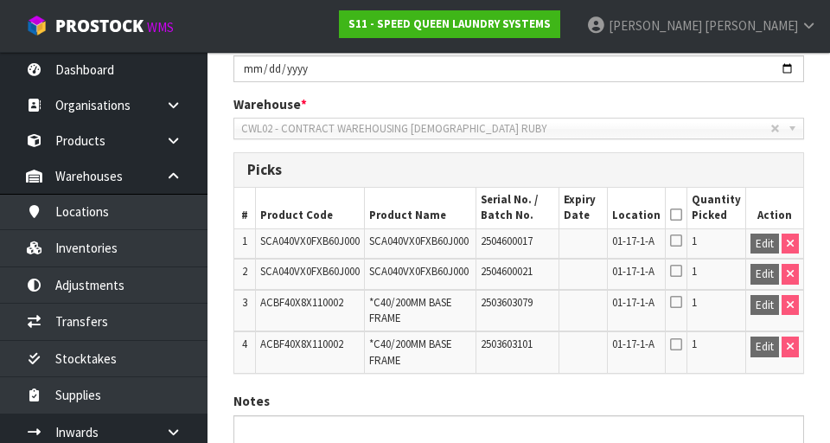
click at [518, 214] on icon at bounding box center [676, 214] width 12 height 1
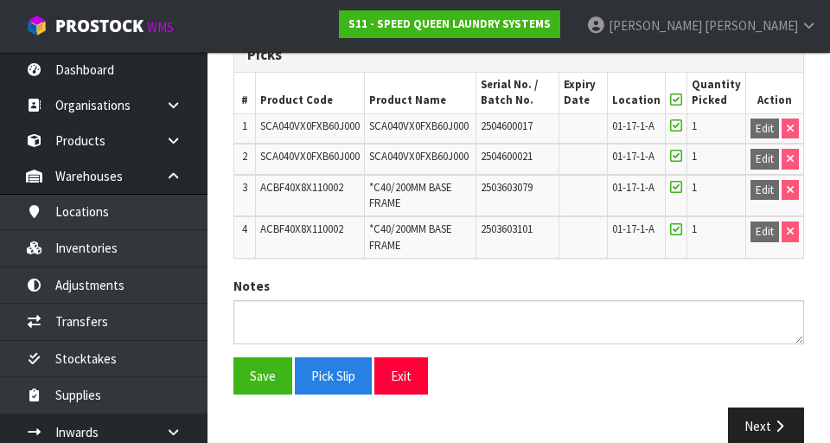
scroll to position [507, 0]
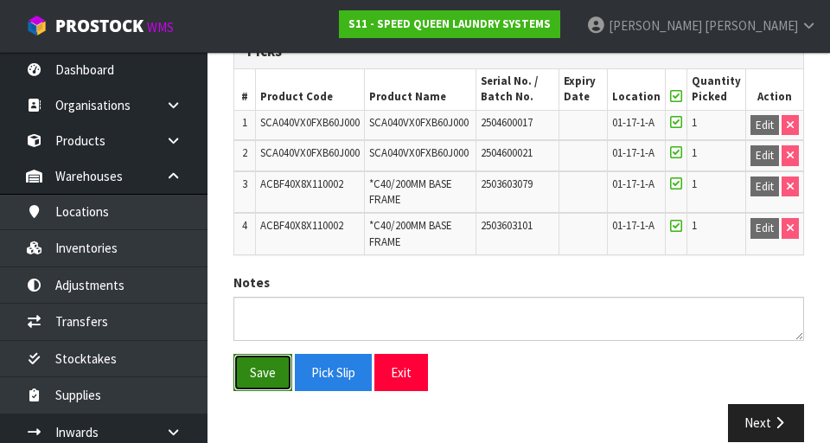
click at [268, 362] on button "Save" at bounding box center [262, 372] width 59 height 37
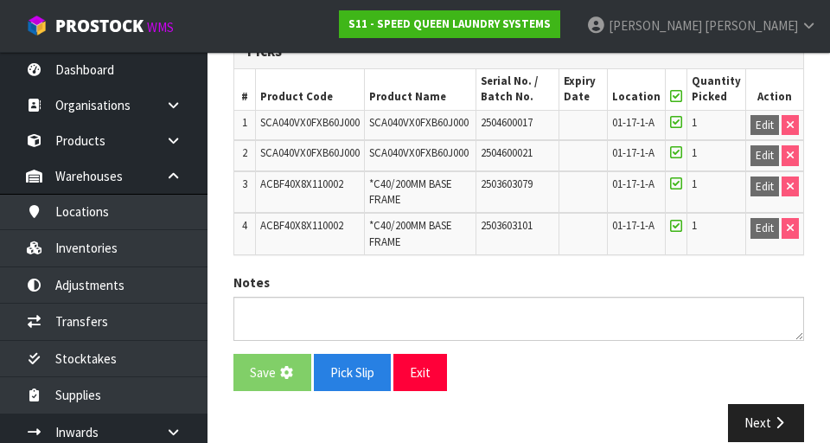
scroll to position [0, 0]
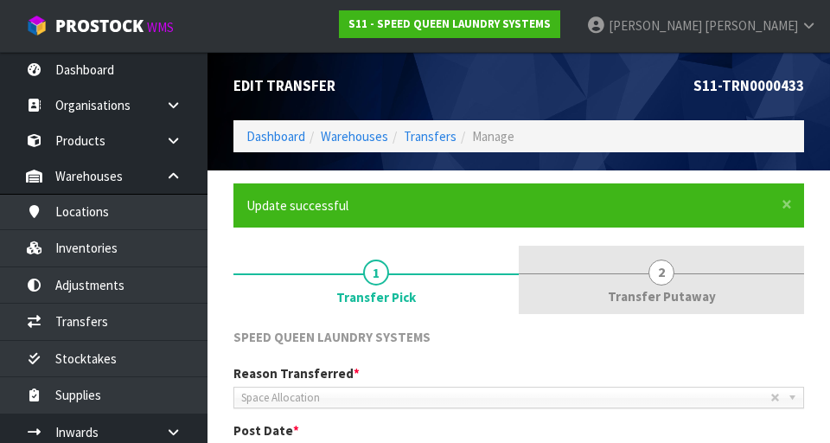
click at [518, 278] on link "2 Transfer Putaway" at bounding box center [661, 280] width 285 height 68
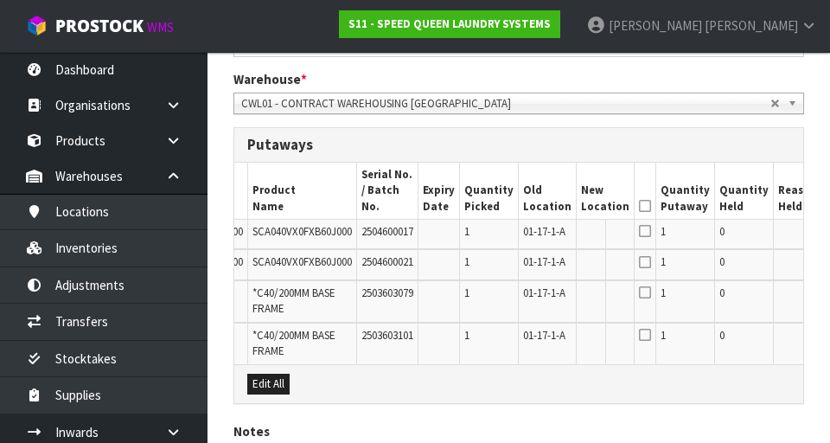
scroll to position [0, 148]
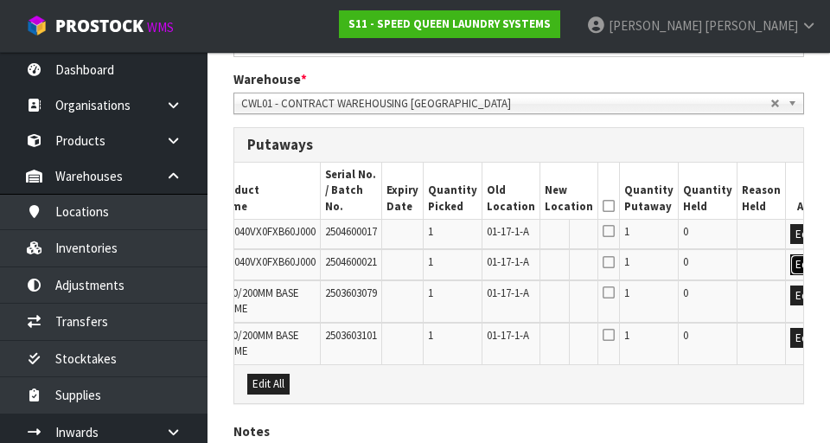
click at [518, 266] on button "Edit" at bounding box center [804, 264] width 29 height 21
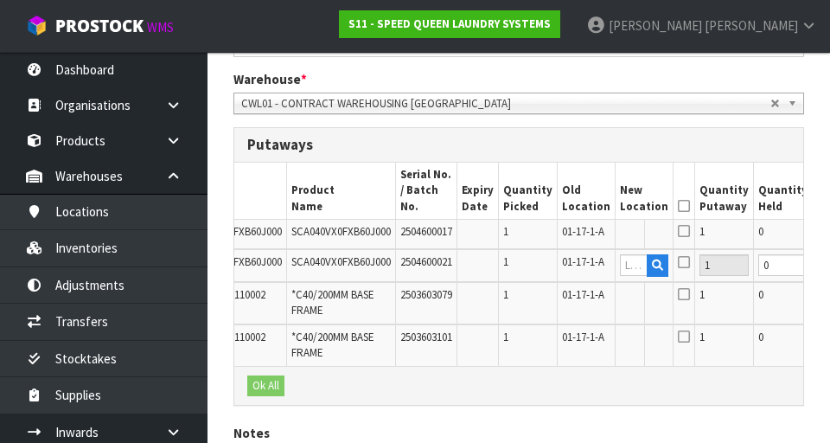
scroll to position [0, 164]
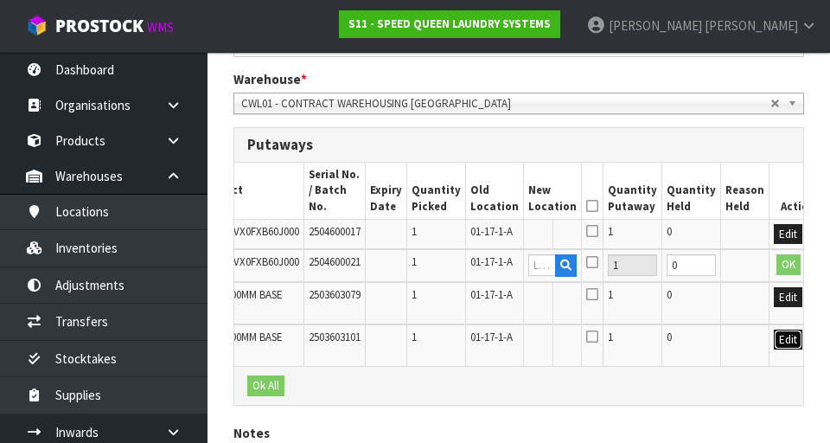
click at [518, 350] on button "Edit" at bounding box center [788, 339] width 29 height 21
click at [518, 350] on input "text" at bounding box center [542, 340] width 28 height 22
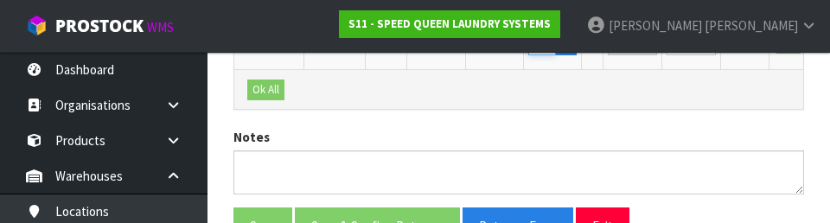
scroll to position [805, 0]
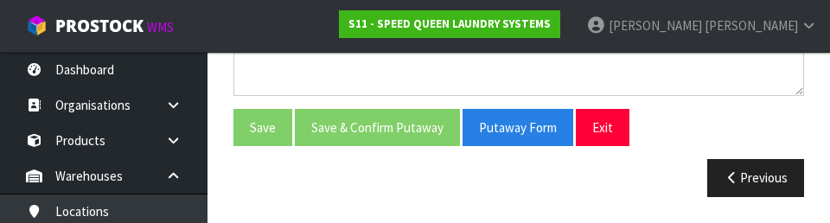
click at [518, 181] on div "Previous" at bounding box center [518, 177] width 596 height 37
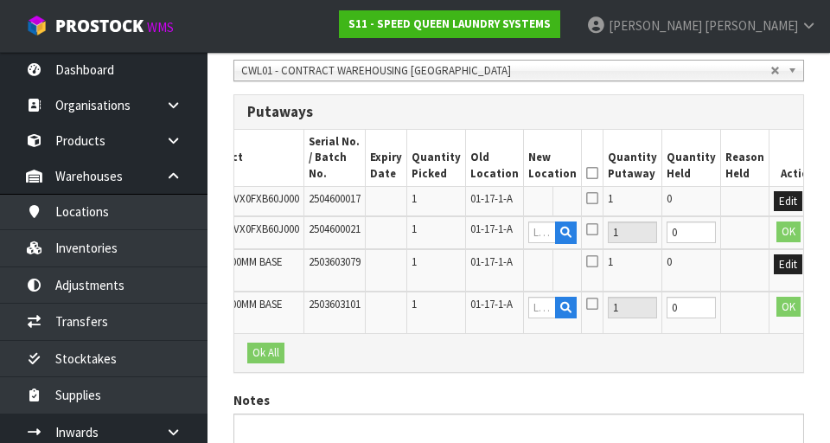
scroll to position [448, 0]
click at [518, 229] on input "text" at bounding box center [542, 231] width 28 height 22
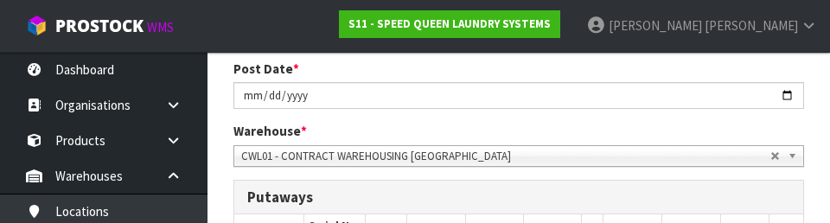
scroll to position [353, 0]
type input "01-06-4-A"
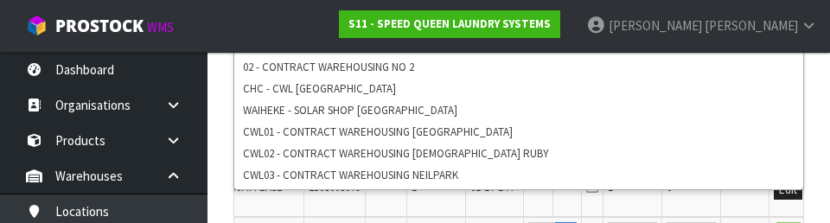
scroll to position [513, 0]
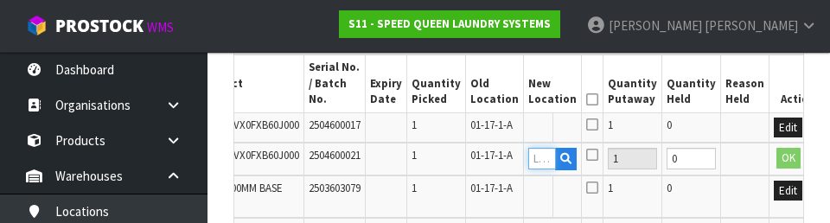
click at [518, 155] on input "text" at bounding box center [542, 159] width 28 height 22
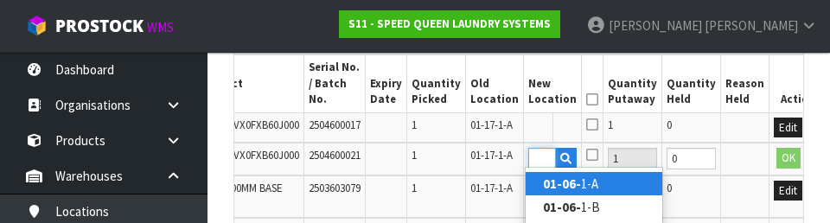
scroll to position [0, 23]
click at [518, 192] on link "01-06-4 -A" at bounding box center [594, 183] width 137 height 23
type input "01-06-4-A"
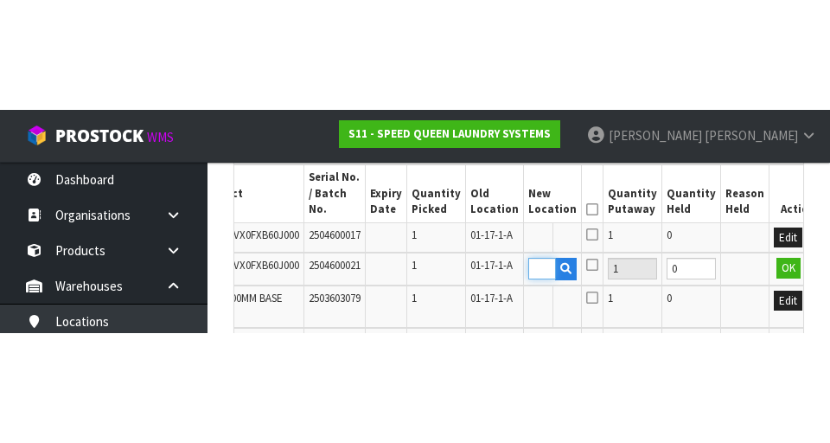
scroll to position [0, 0]
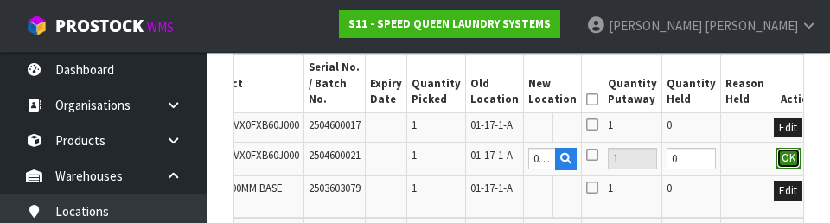
click at [518, 159] on button "OK" at bounding box center [788, 158] width 24 height 21
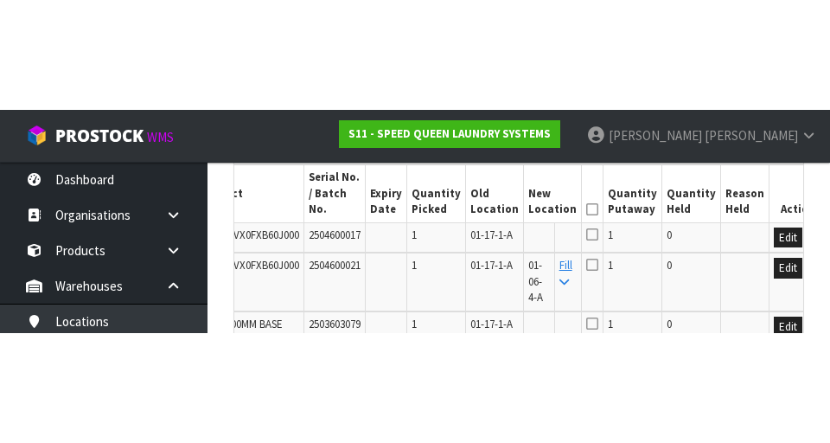
scroll to position [521, 0]
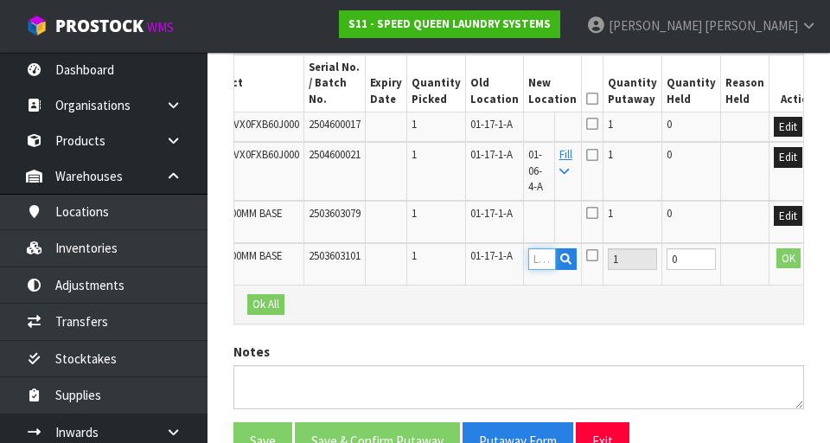
click at [518, 254] on input "text" at bounding box center [542, 259] width 28 height 22
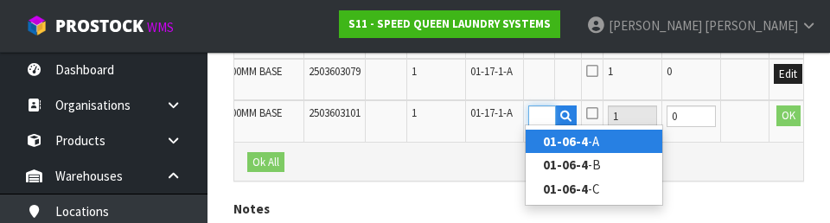
scroll to position [0, 27]
click at [518, 142] on link "01-06-4- A" at bounding box center [594, 141] width 137 height 23
type input "01-06-4-A"
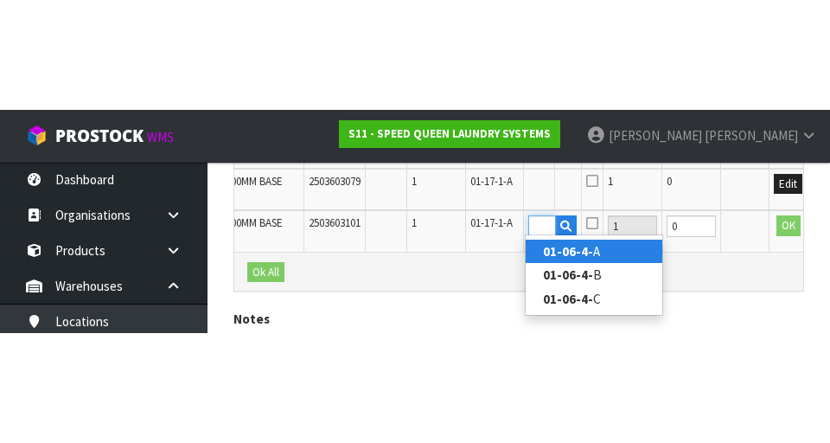
scroll to position [0, 0]
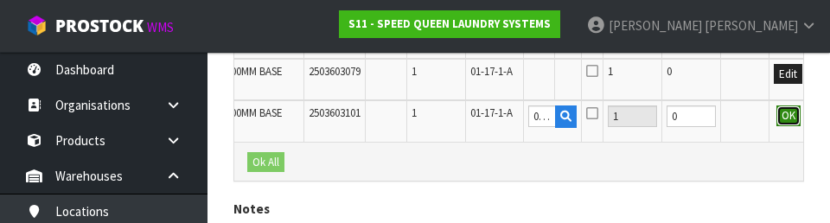
click at [518, 112] on button "OK" at bounding box center [788, 115] width 24 height 21
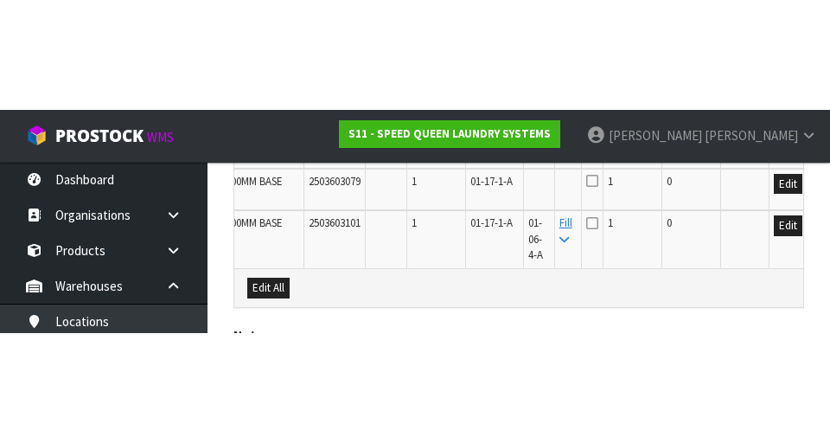
scroll to position [625, 0]
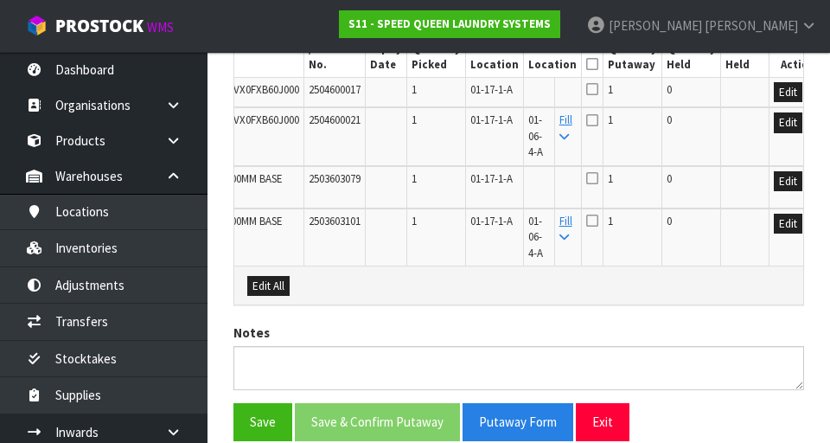
click at [518, 221] on icon at bounding box center [592, 221] width 12 height 14
click at [0, 0] on input "checkbox" at bounding box center [0, 0] width 0 height 0
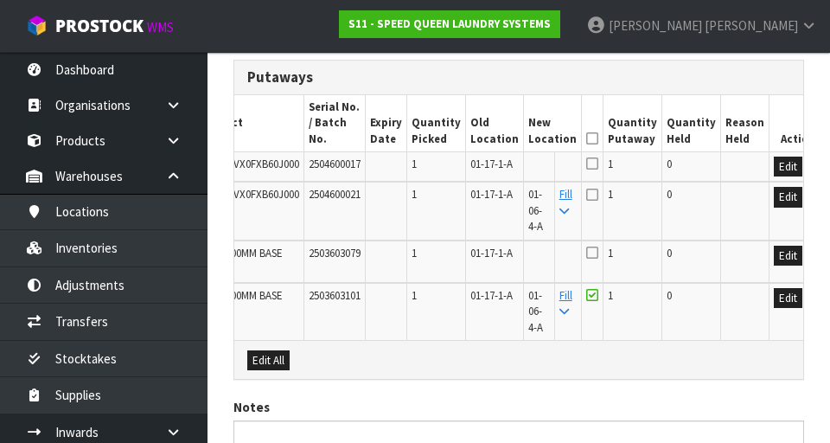
click at [518, 188] on icon at bounding box center [592, 195] width 12 height 14
click at [0, 0] on input "checkbox" at bounding box center [0, 0] width 0 height 0
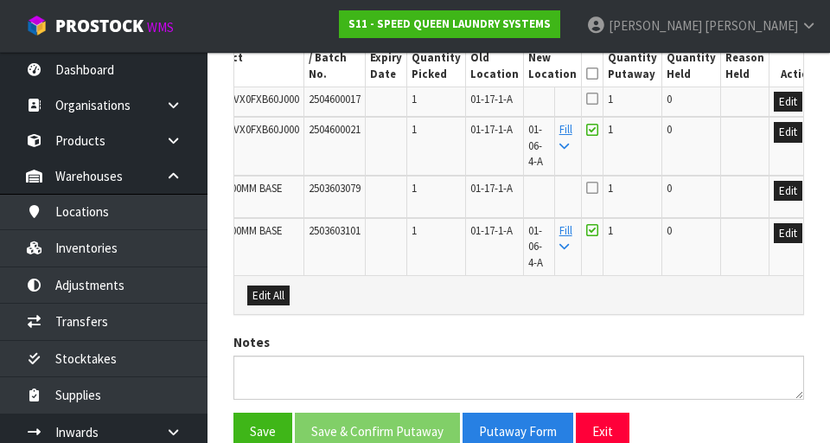
scroll to position [598, 0]
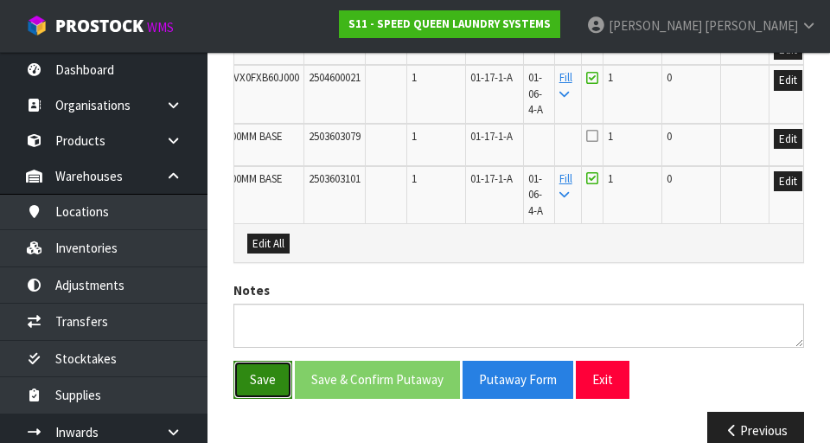
click at [274, 379] on button "Save" at bounding box center [262, 378] width 59 height 37
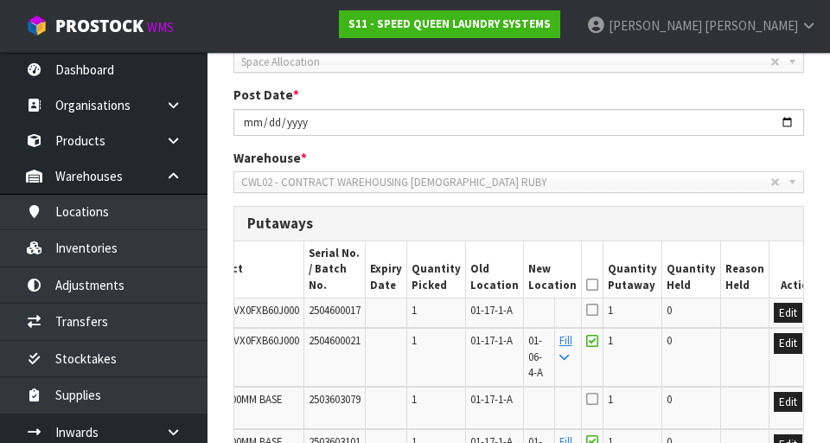
scroll to position [338, 0]
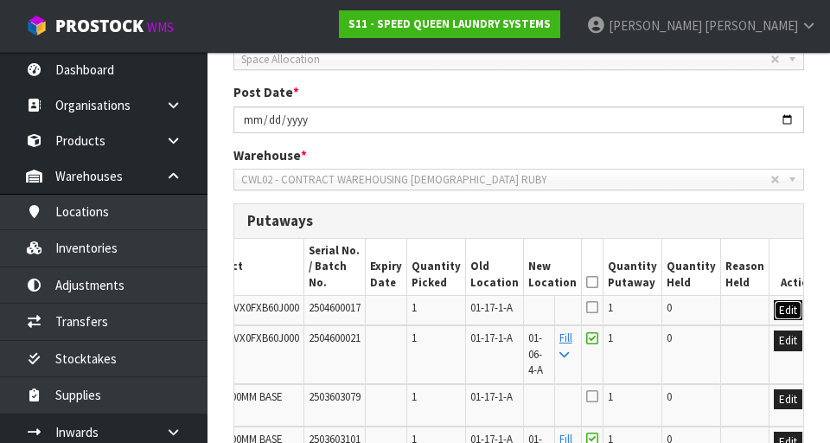
click at [518, 300] on button "Edit" at bounding box center [788, 310] width 29 height 21
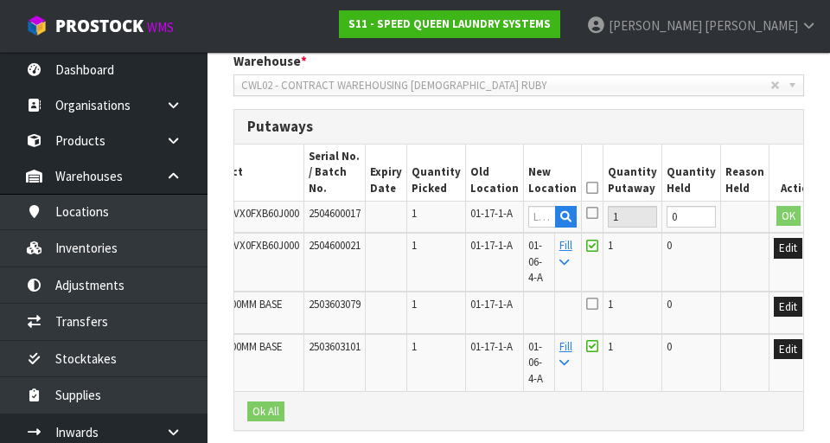
scroll to position [425, 0]
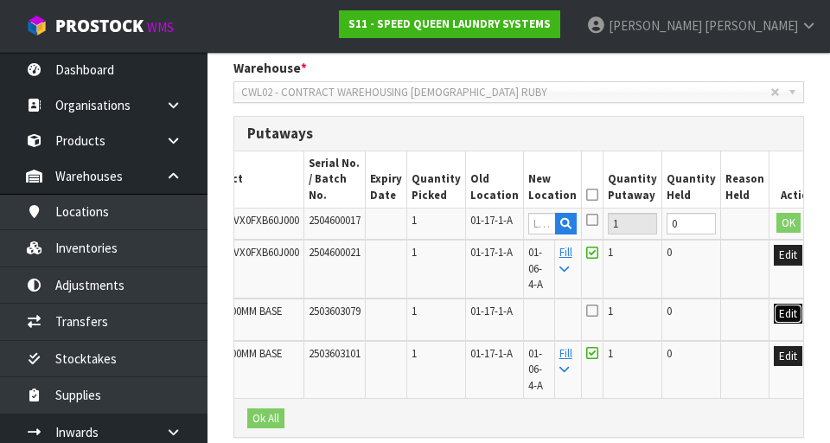
click at [518, 310] on button "Edit" at bounding box center [788, 313] width 29 height 21
click at [518, 213] on input "text" at bounding box center [542, 224] width 28 height 22
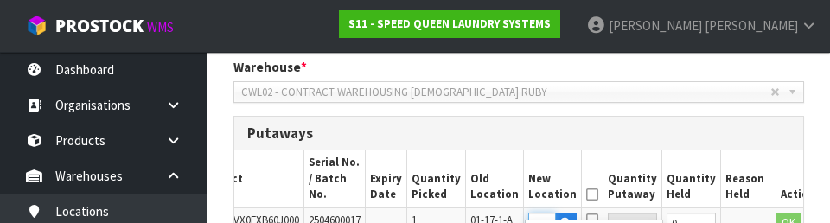
scroll to position [0, 23]
type input "01-04-4-B"
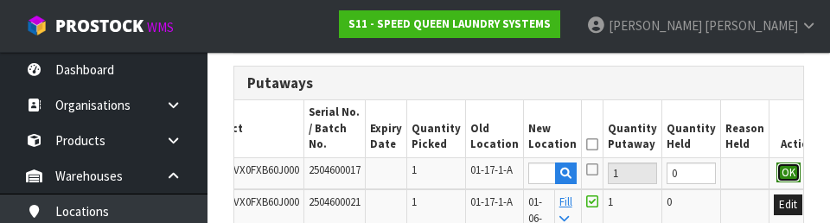
click at [518, 163] on button "OK" at bounding box center [788, 173] width 24 height 21
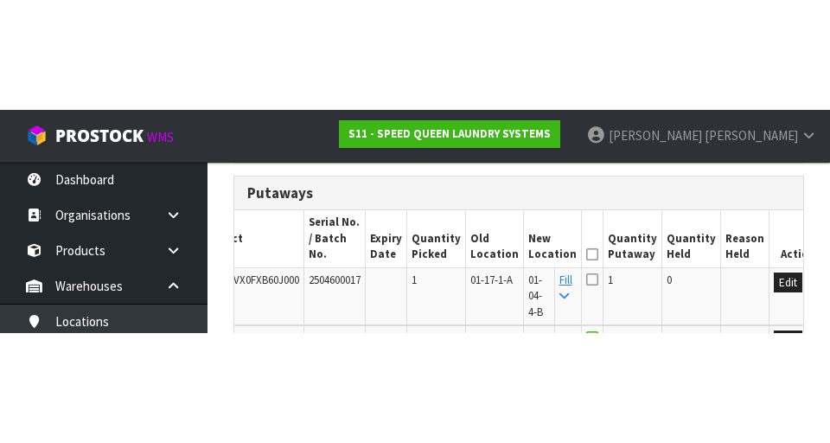
scroll to position [475, 0]
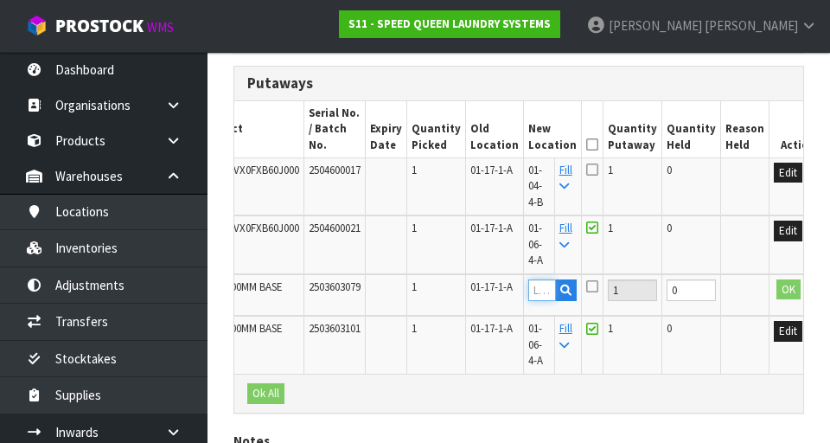
click at [518, 279] on input "text" at bounding box center [542, 290] width 28 height 22
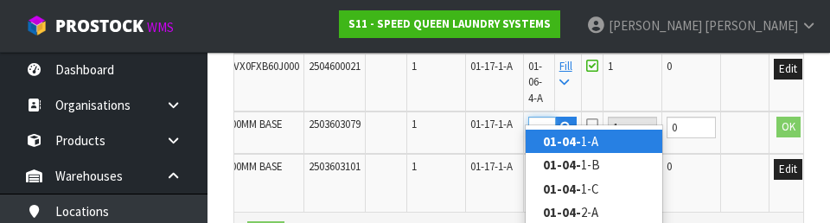
scroll to position [0, 23]
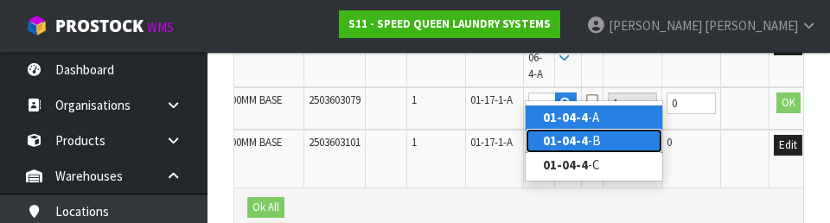
click at [518, 147] on link "01-04-4 -B" at bounding box center [594, 140] width 137 height 23
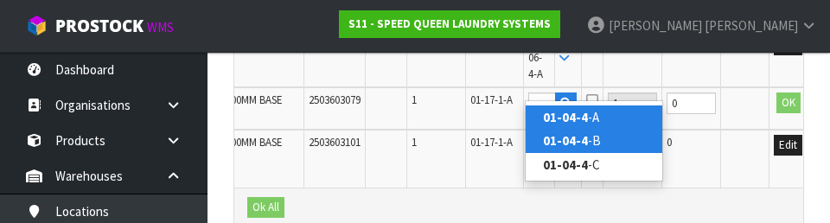
type input "01-04-4-B"
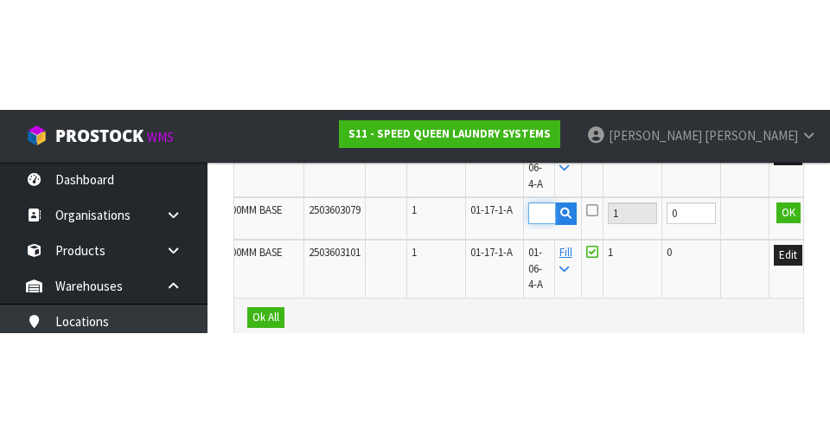
scroll to position [0, 0]
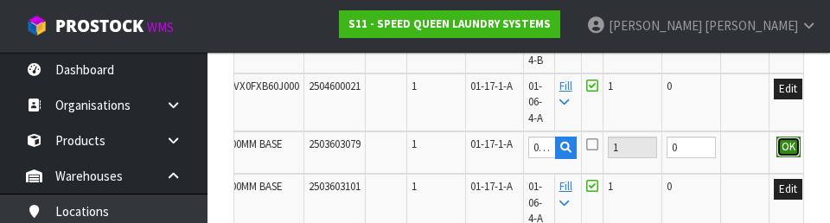
click at [518, 137] on button "OK" at bounding box center [788, 147] width 24 height 21
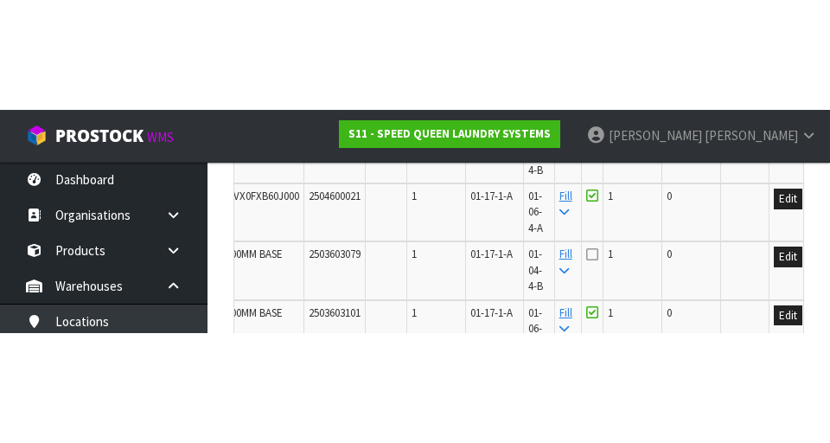
scroll to position [617, 0]
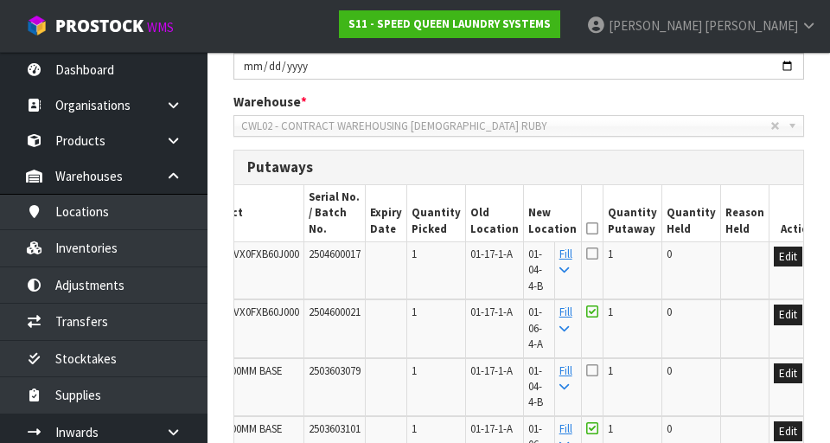
click at [518, 228] on icon at bounding box center [592, 228] width 12 height 1
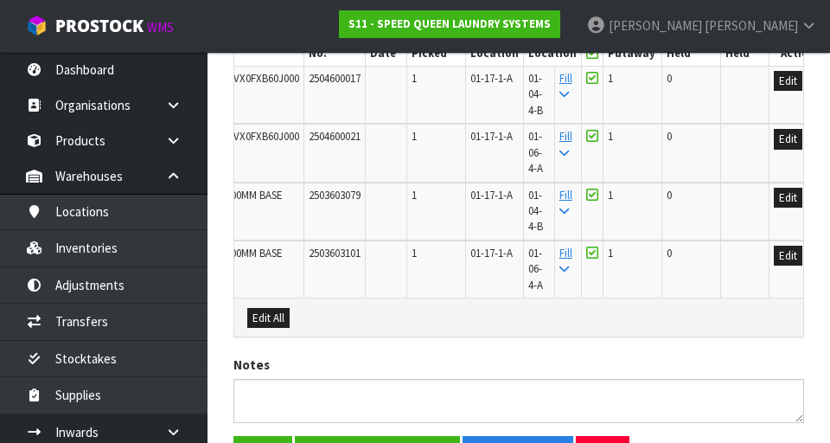
scroll to position [657, 0]
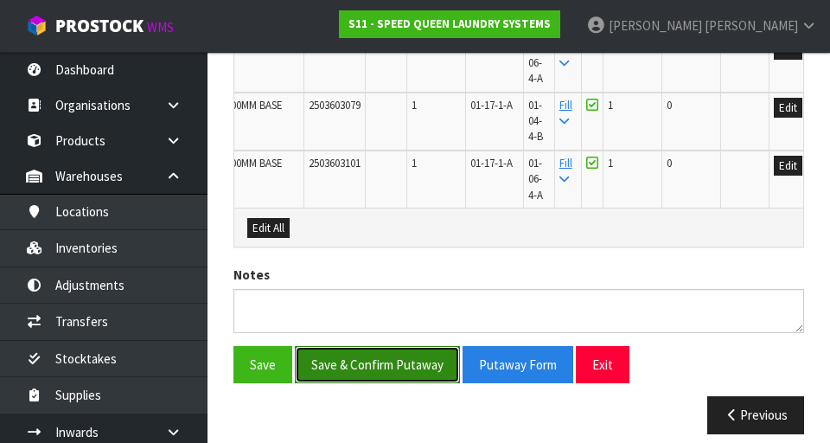
click at [382, 354] on button "Save & Confirm Putaway" at bounding box center [377, 364] width 165 height 37
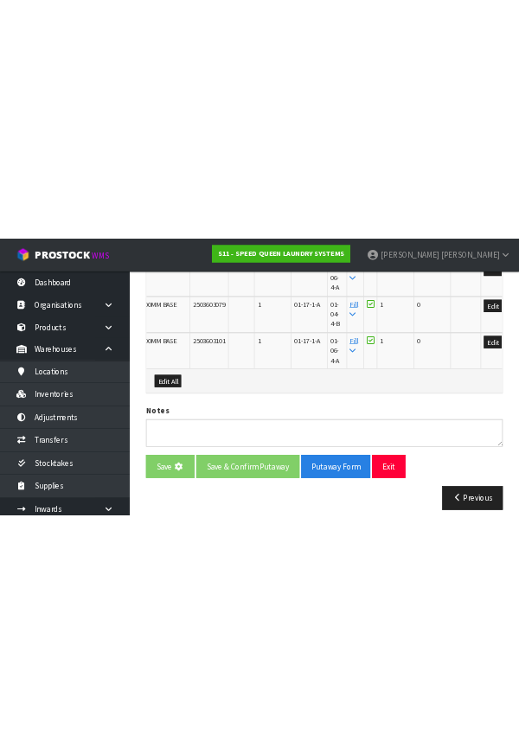
scroll to position [0, 0]
